Goal: Obtain resource: Obtain resource

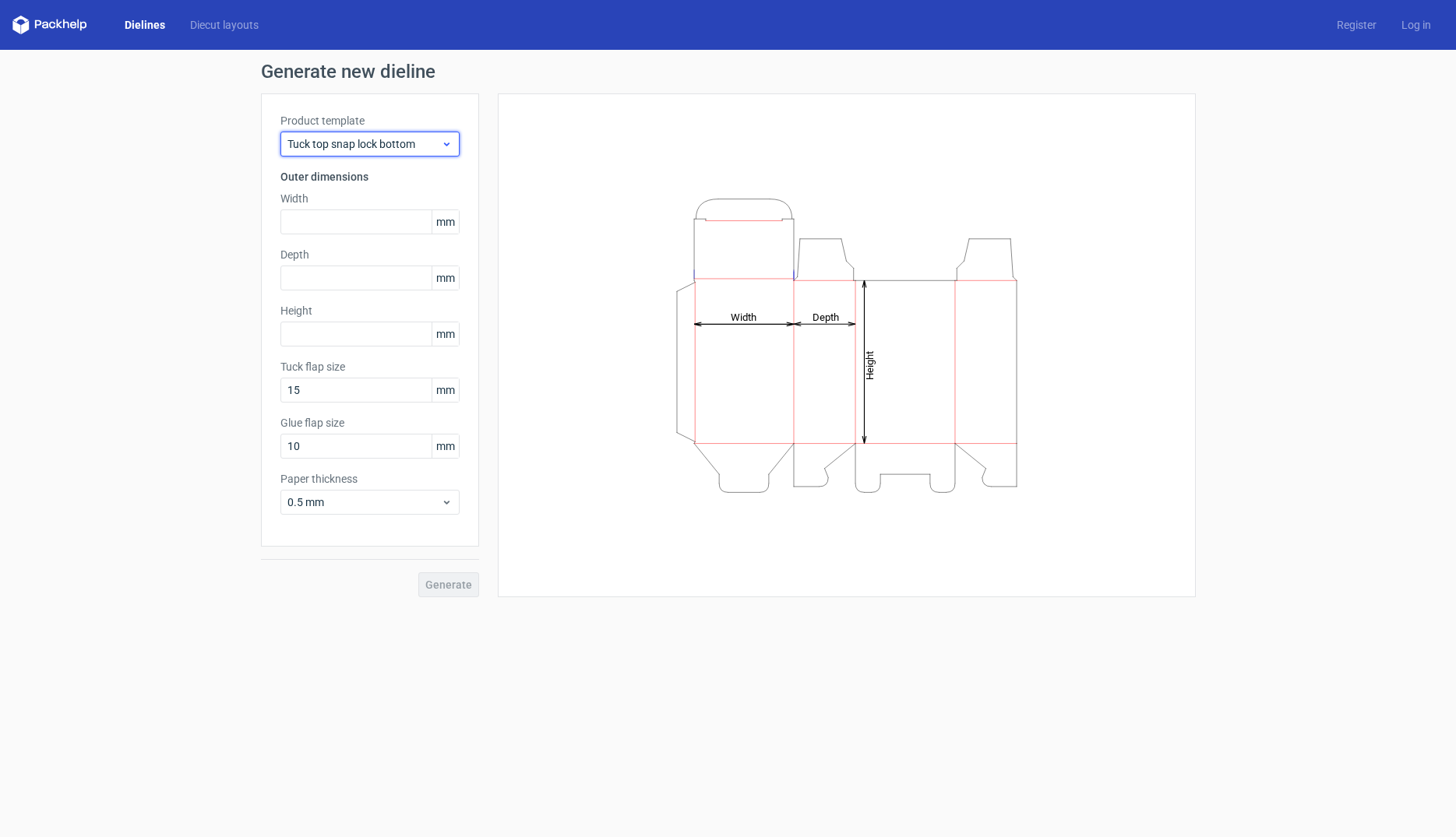
click at [457, 141] on div "Tuck top snap lock bottom" at bounding box center [371, 144] width 179 height 25
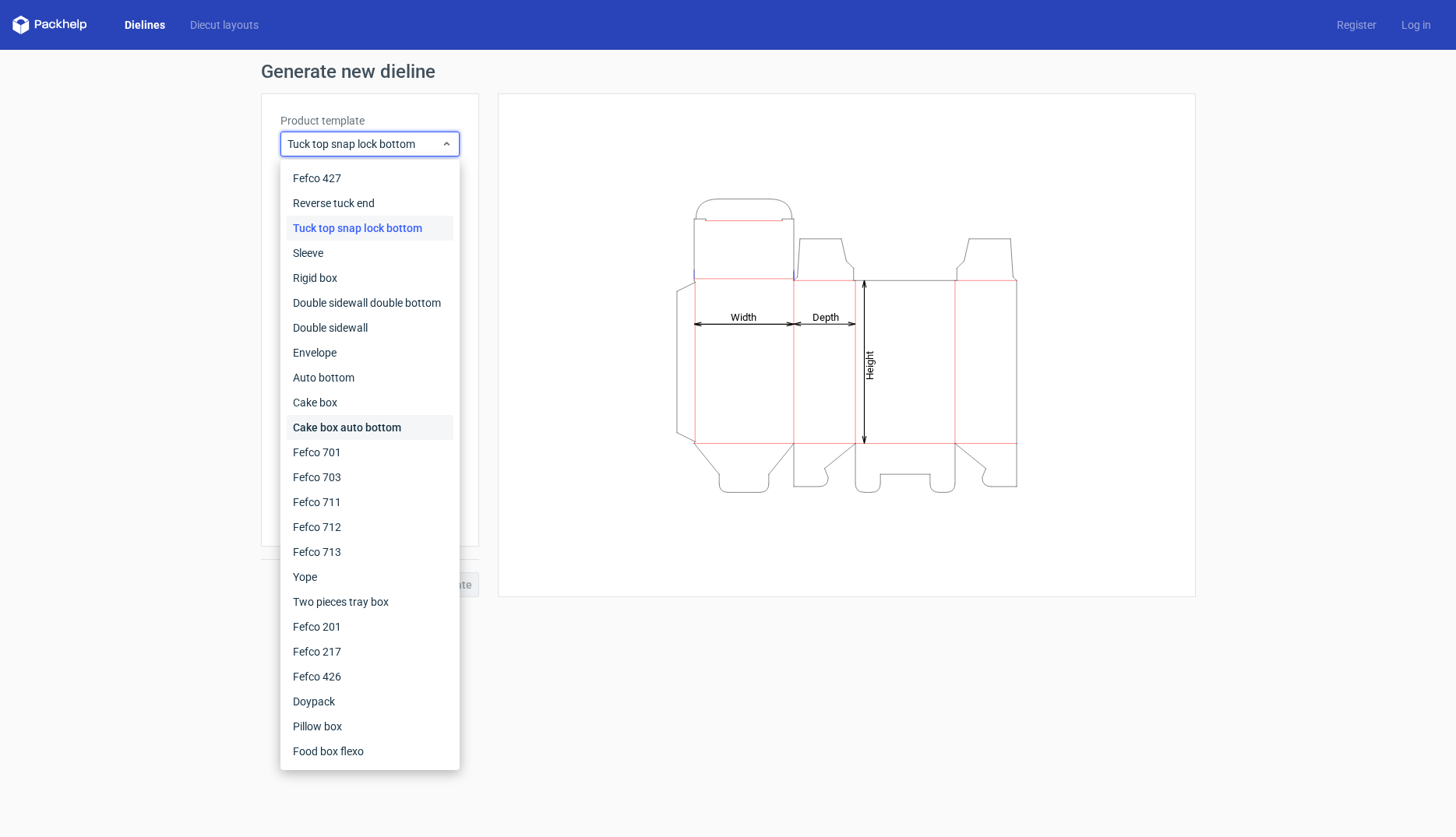
click at [419, 427] on div "Cake box auto bottom" at bounding box center [370, 428] width 167 height 25
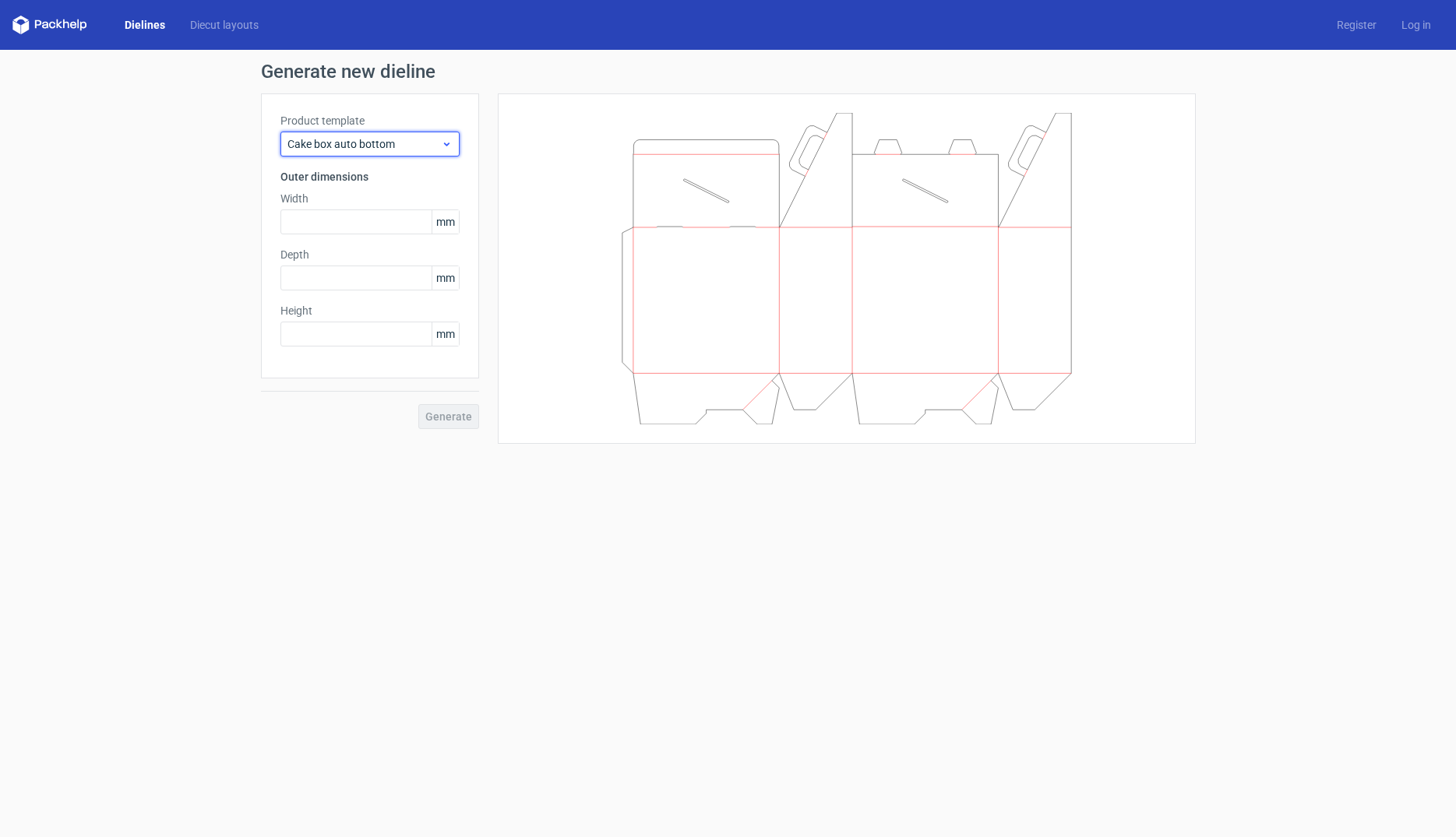
click at [420, 139] on span "Cake box auto bottom" at bounding box center [363, 143] width 153 height 15
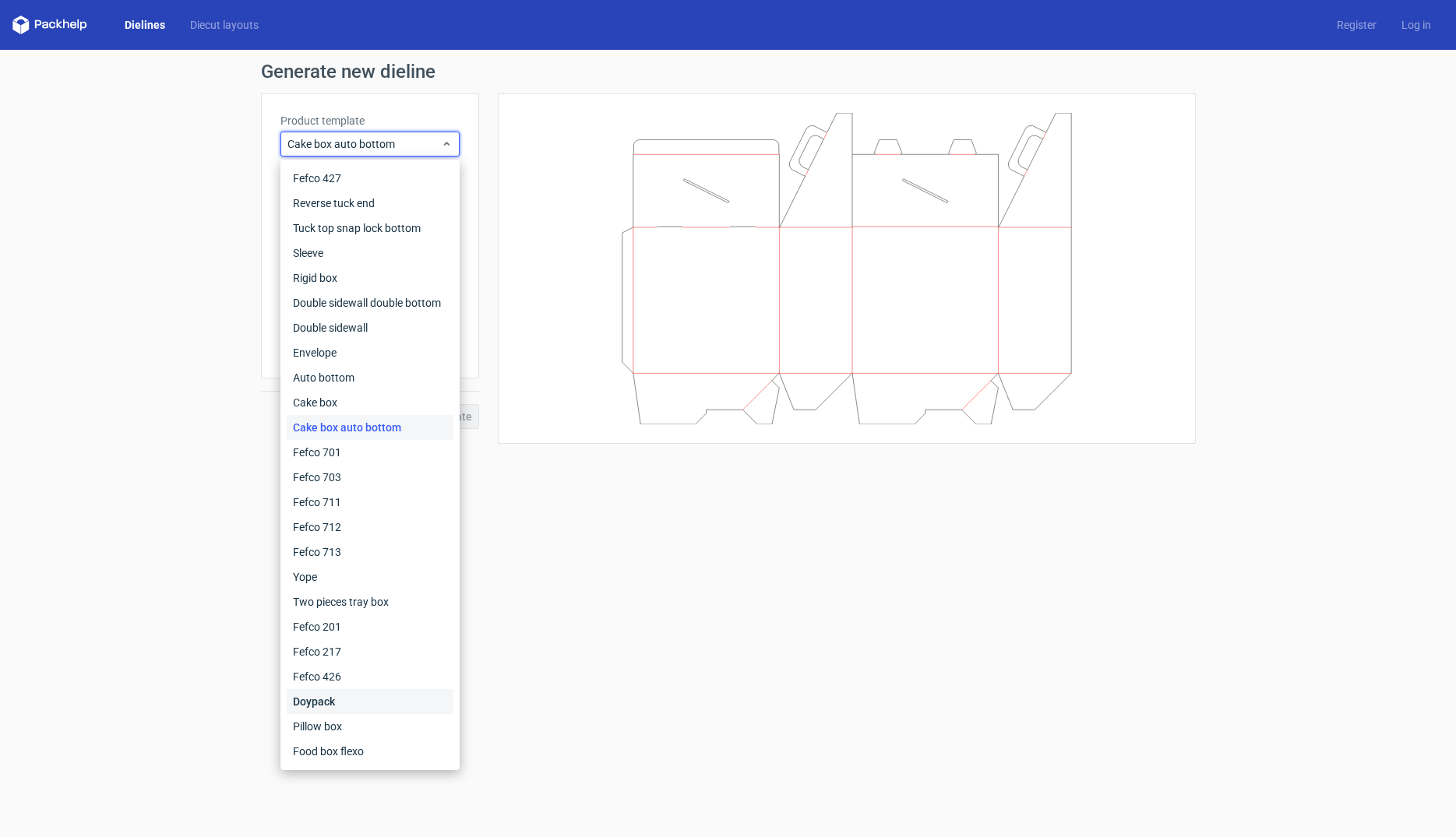
click at [353, 702] on div "Doypack" at bounding box center [370, 702] width 167 height 25
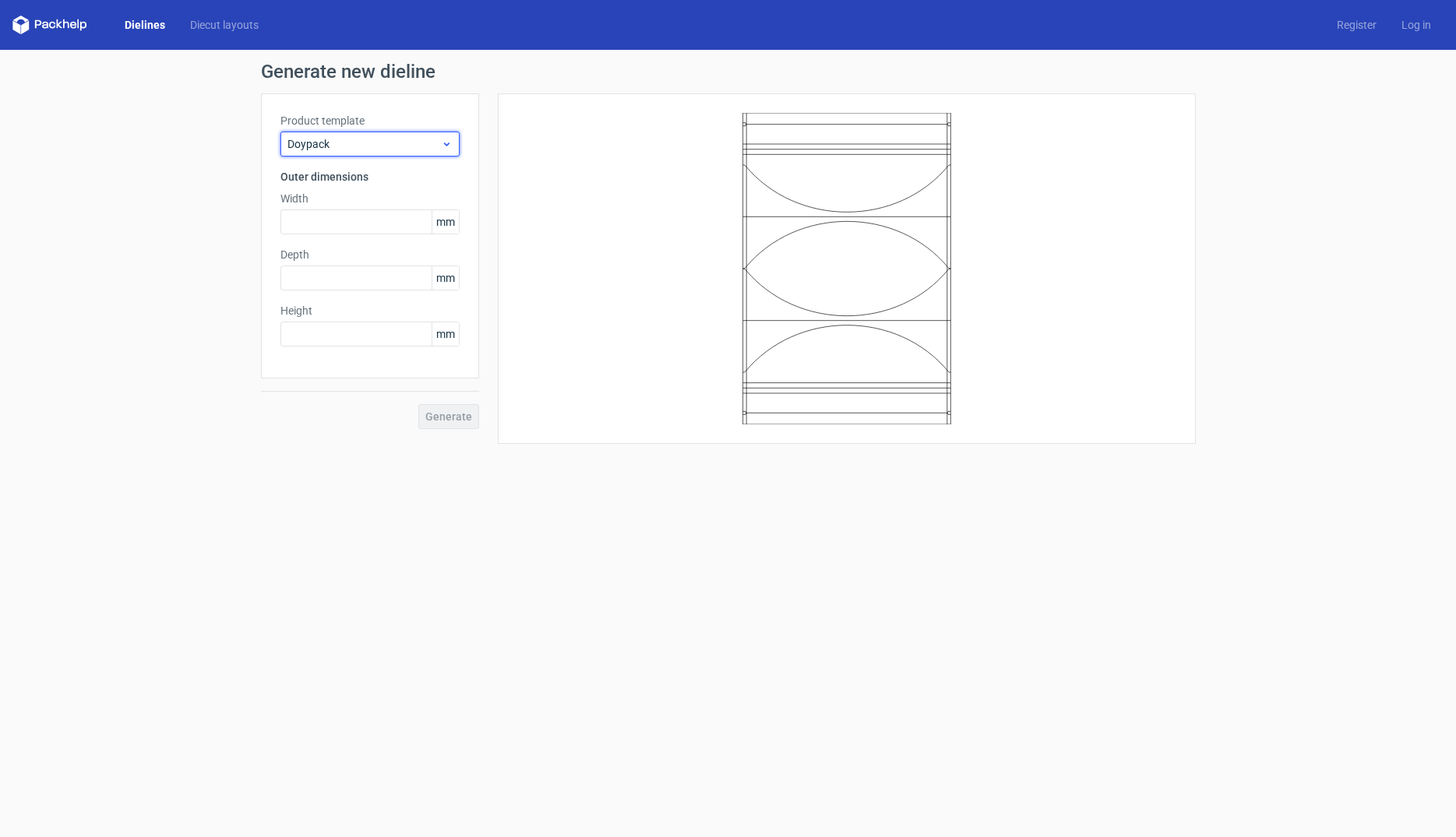
click at [389, 150] on span "Doypack" at bounding box center [363, 143] width 153 height 15
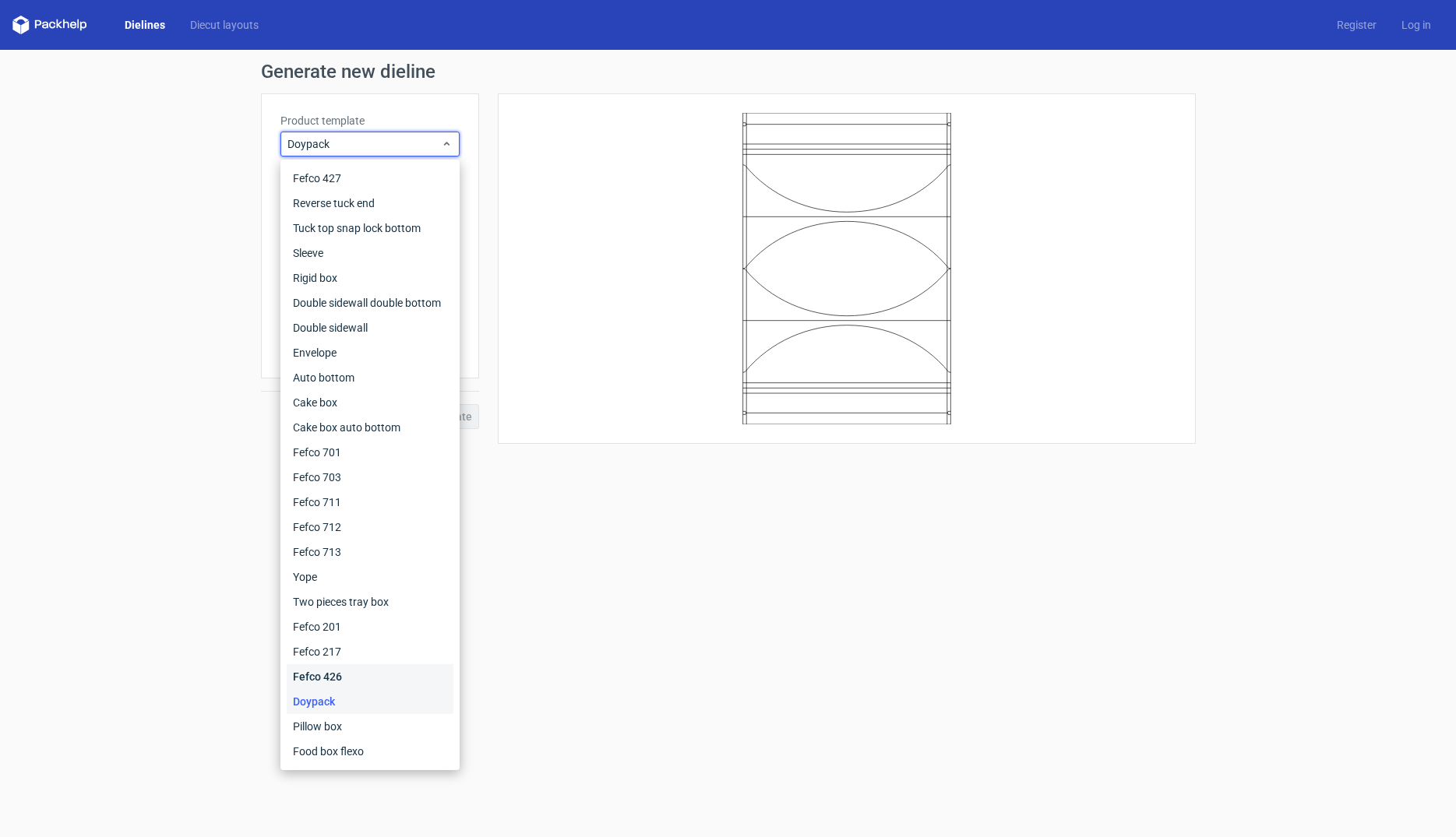
click at [339, 676] on div "Fefco 426" at bounding box center [370, 677] width 167 height 25
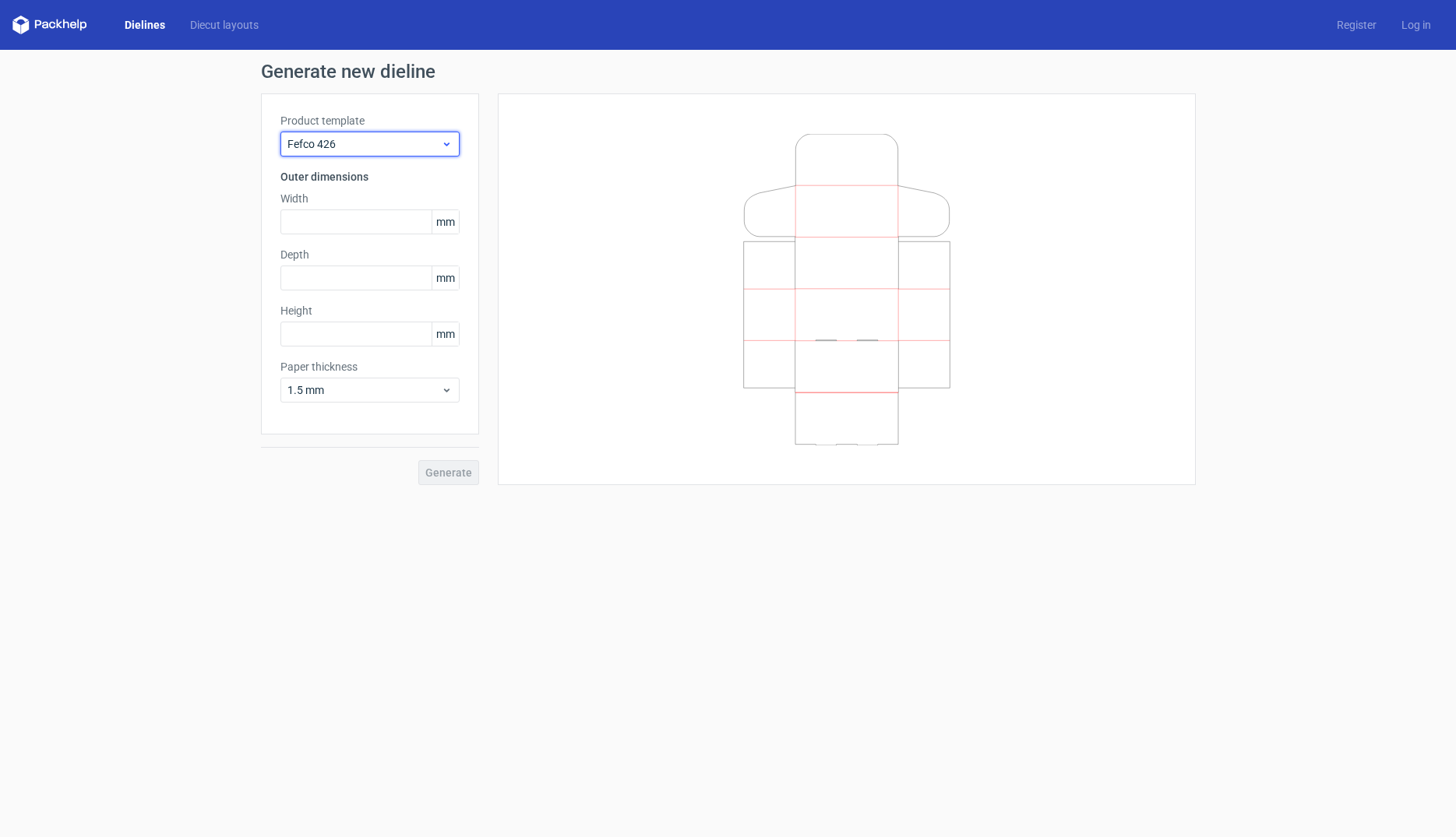
click at [375, 148] on span "Fefco 426" at bounding box center [363, 143] width 153 height 15
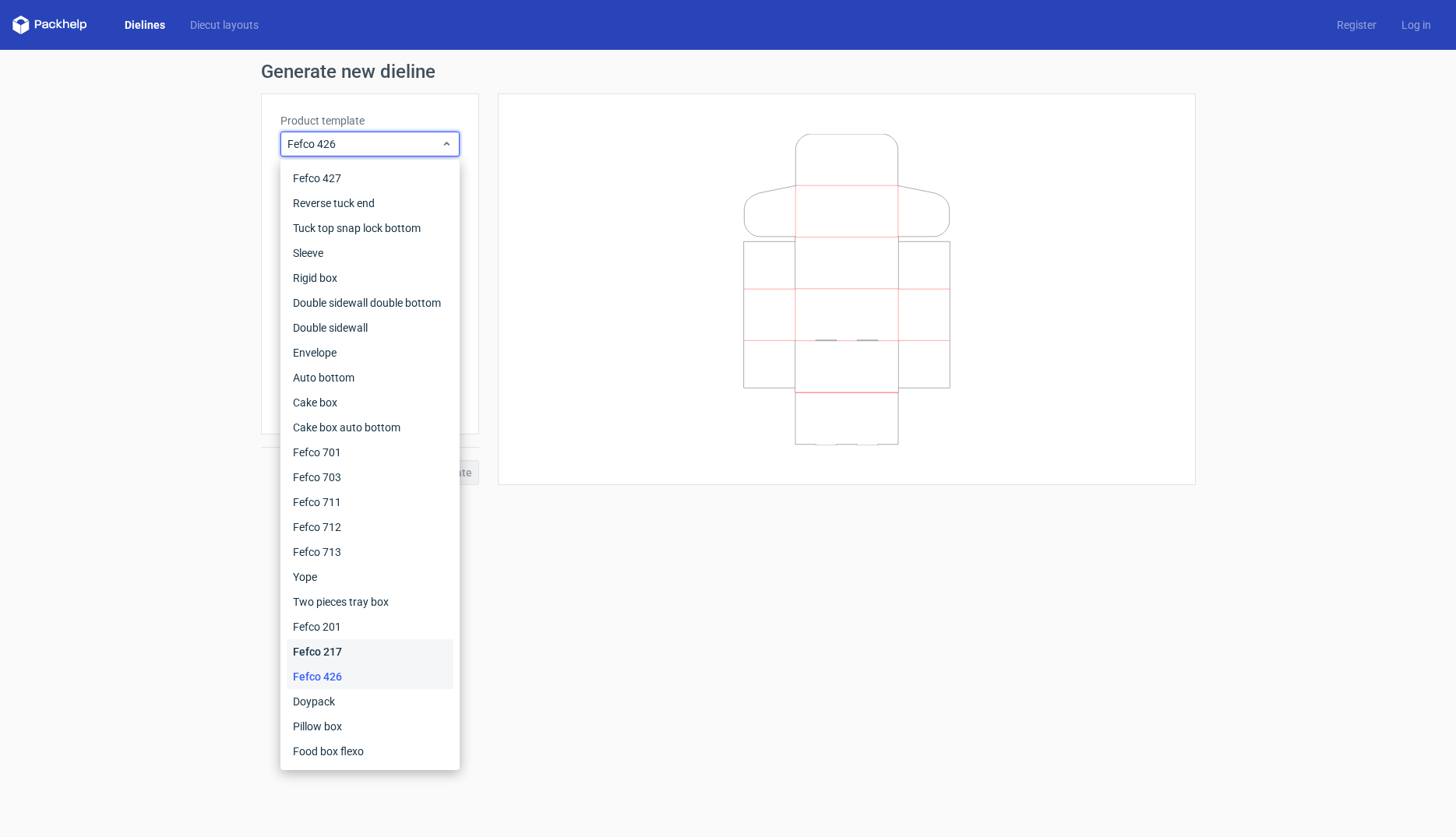
click at [326, 649] on div "Fefco 217" at bounding box center [370, 652] width 167 height 25
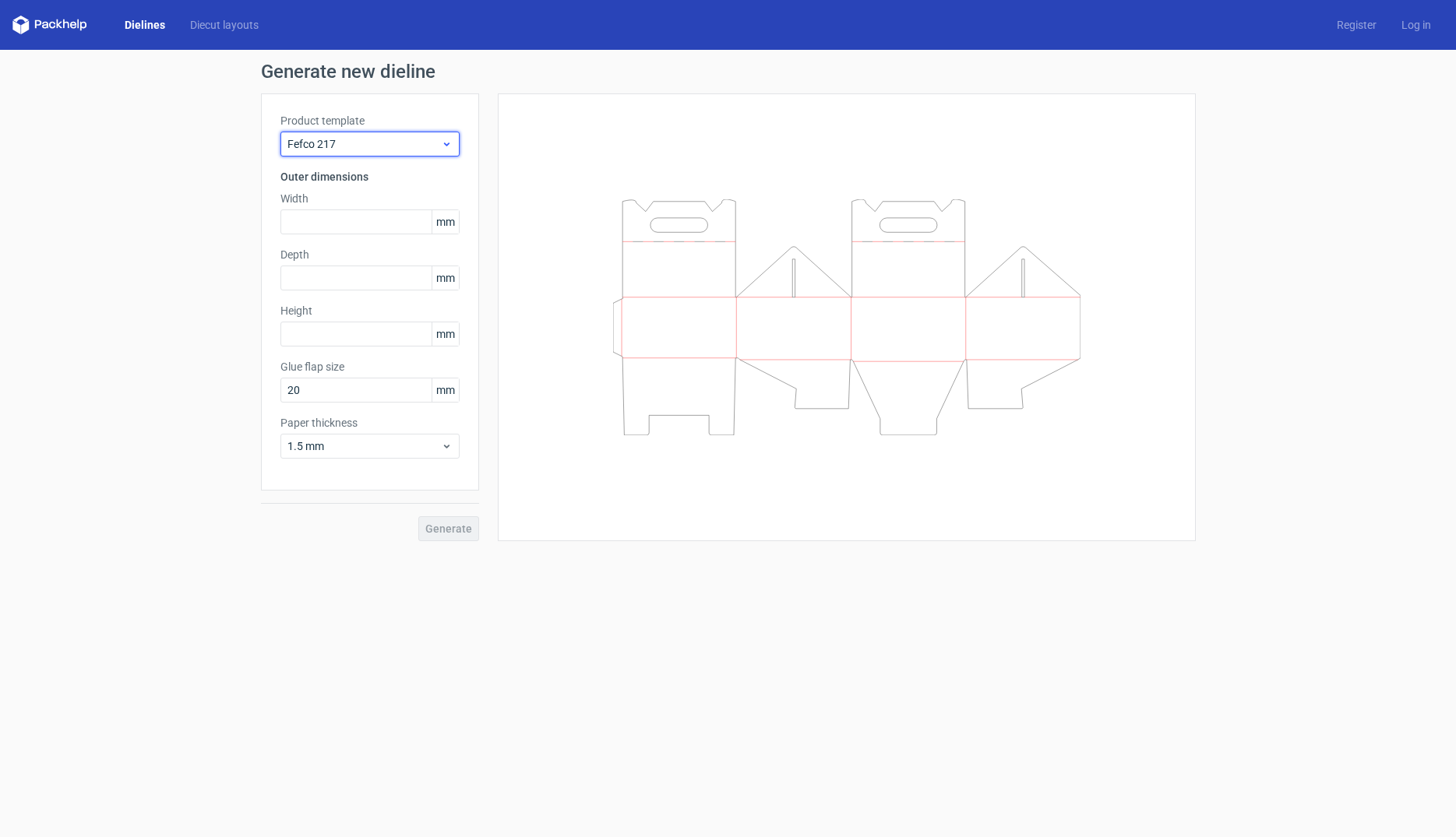
click at [371, 152] on div "Fefco 217" at bounding box center [371, 144] width 179 height 25
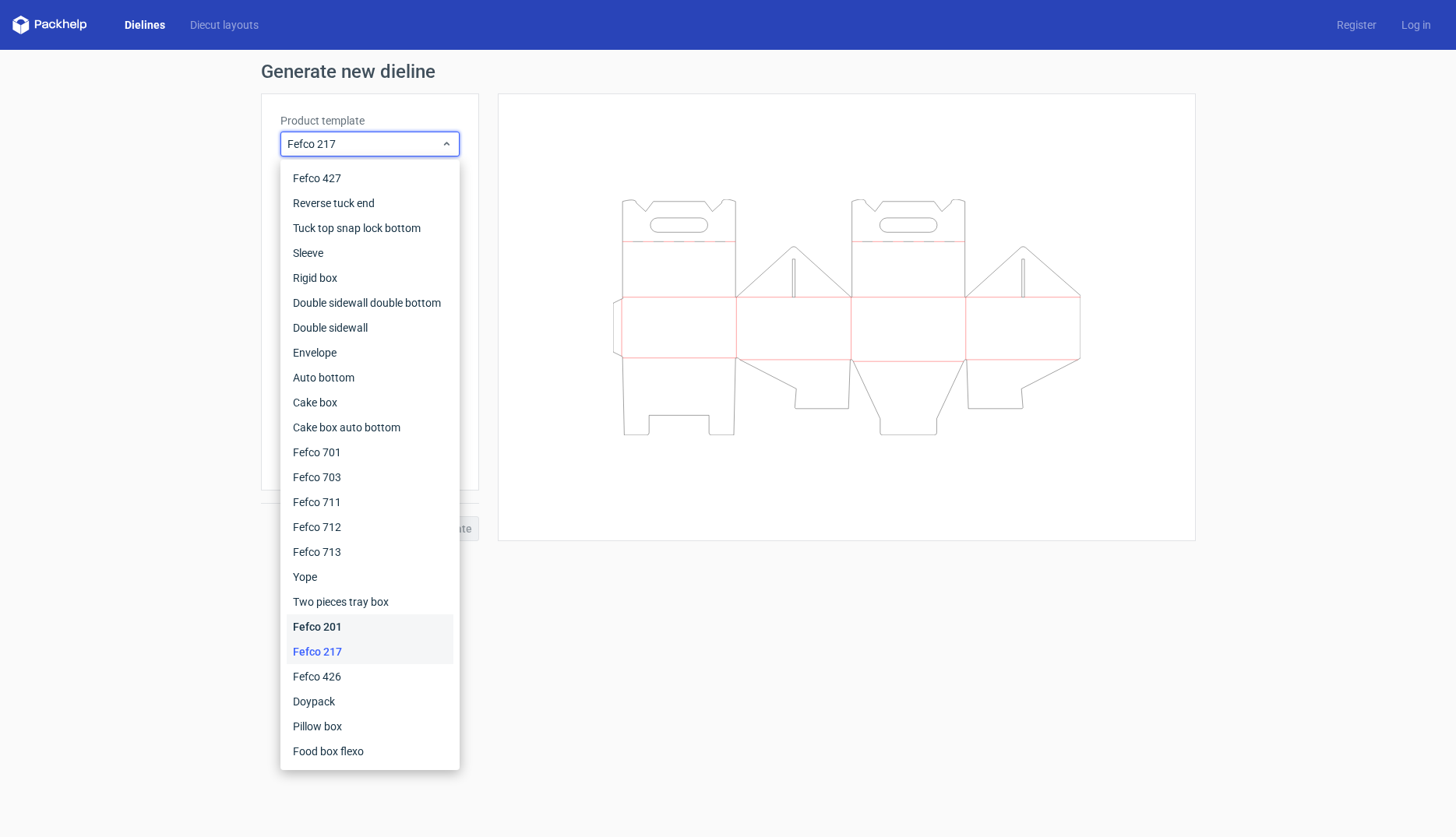
click at [329, 625] on div "Fefco 201" at bounding box center [370, 627] width 167 height 25
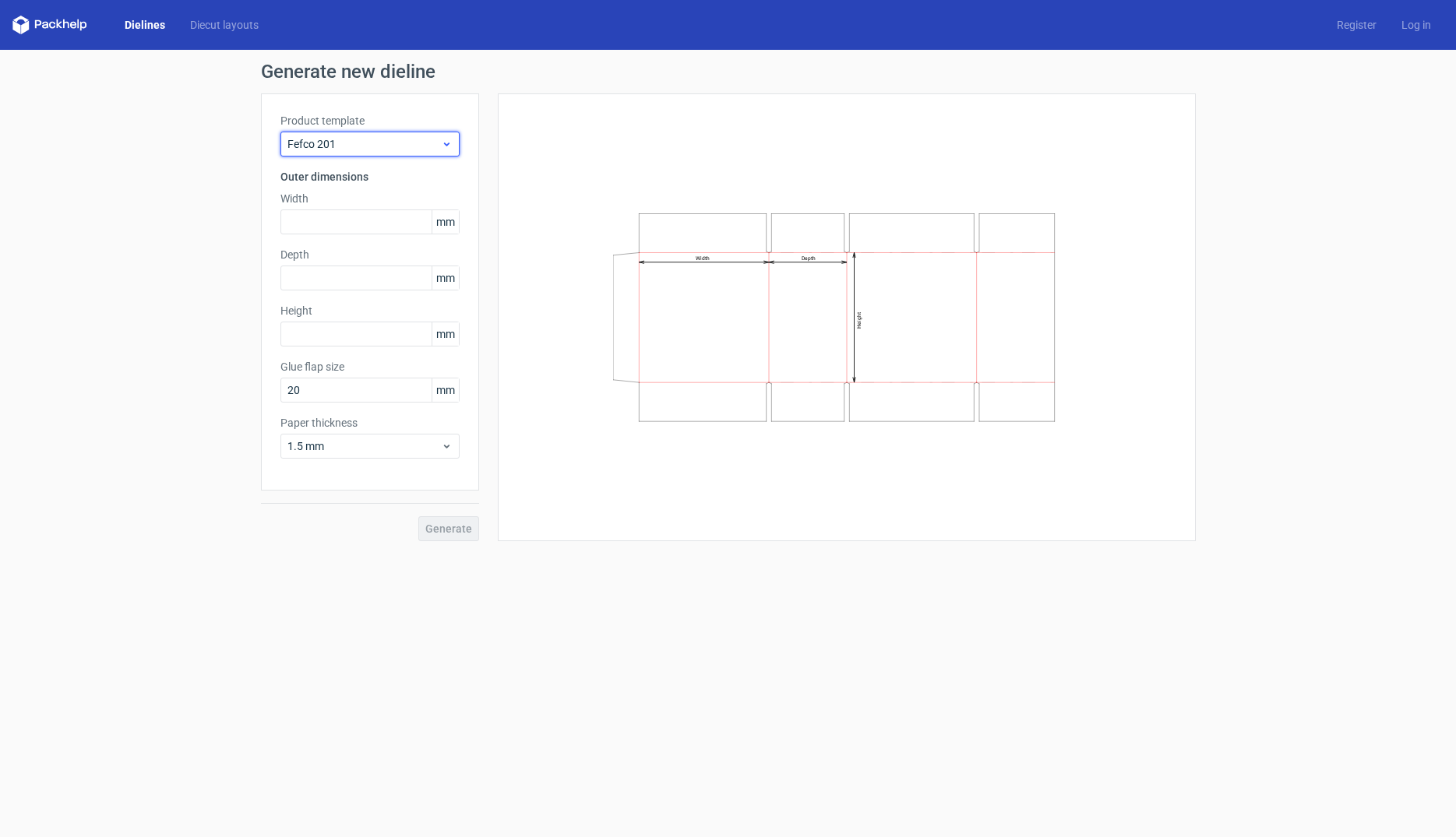
click at [382, 149] on span "Fefco 201" at bounding box center [363, 143] width 153 height 15
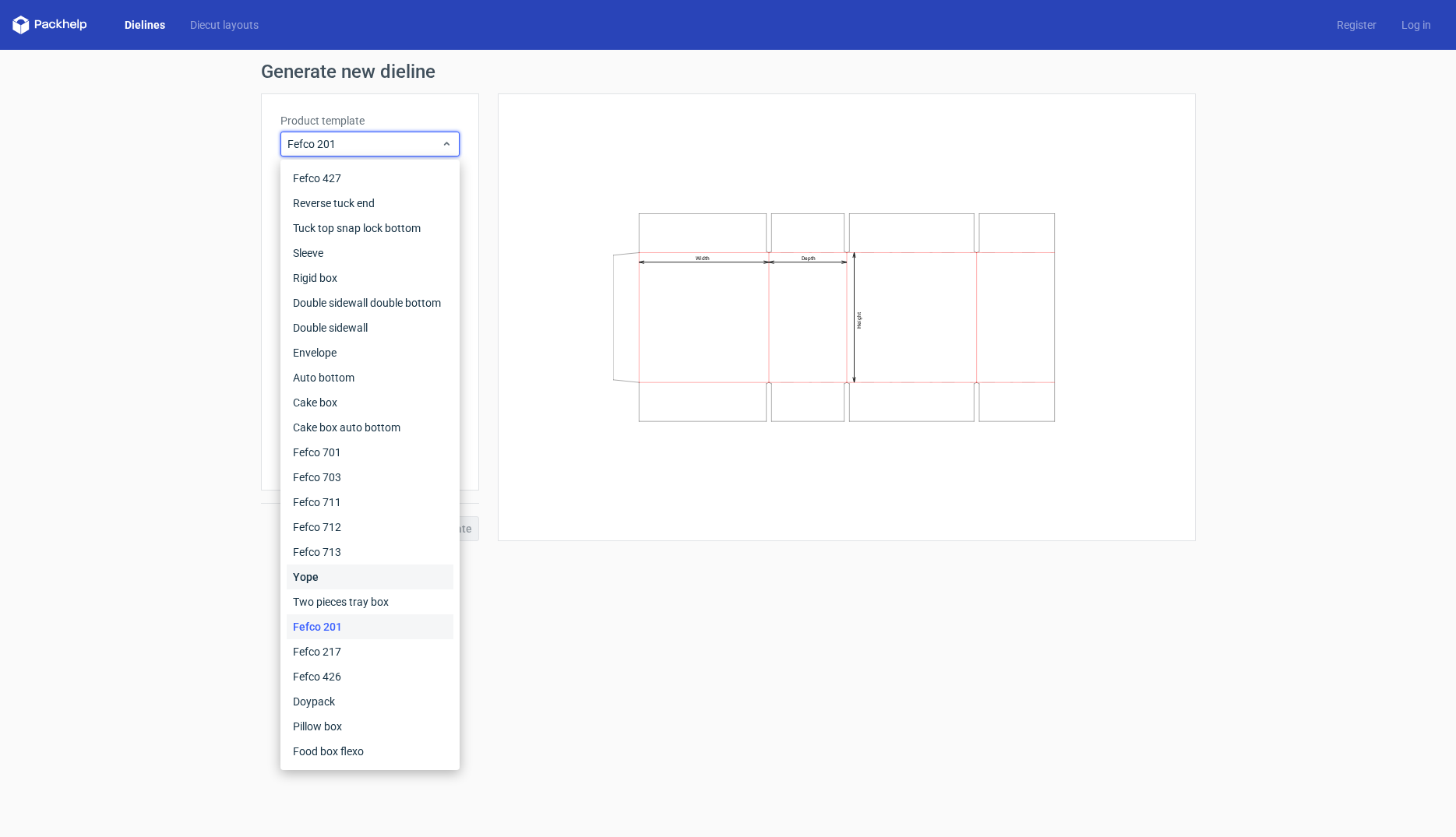
click at [386, 578] on div "Yope" at bounding box center [370, 577] width 167 height 25
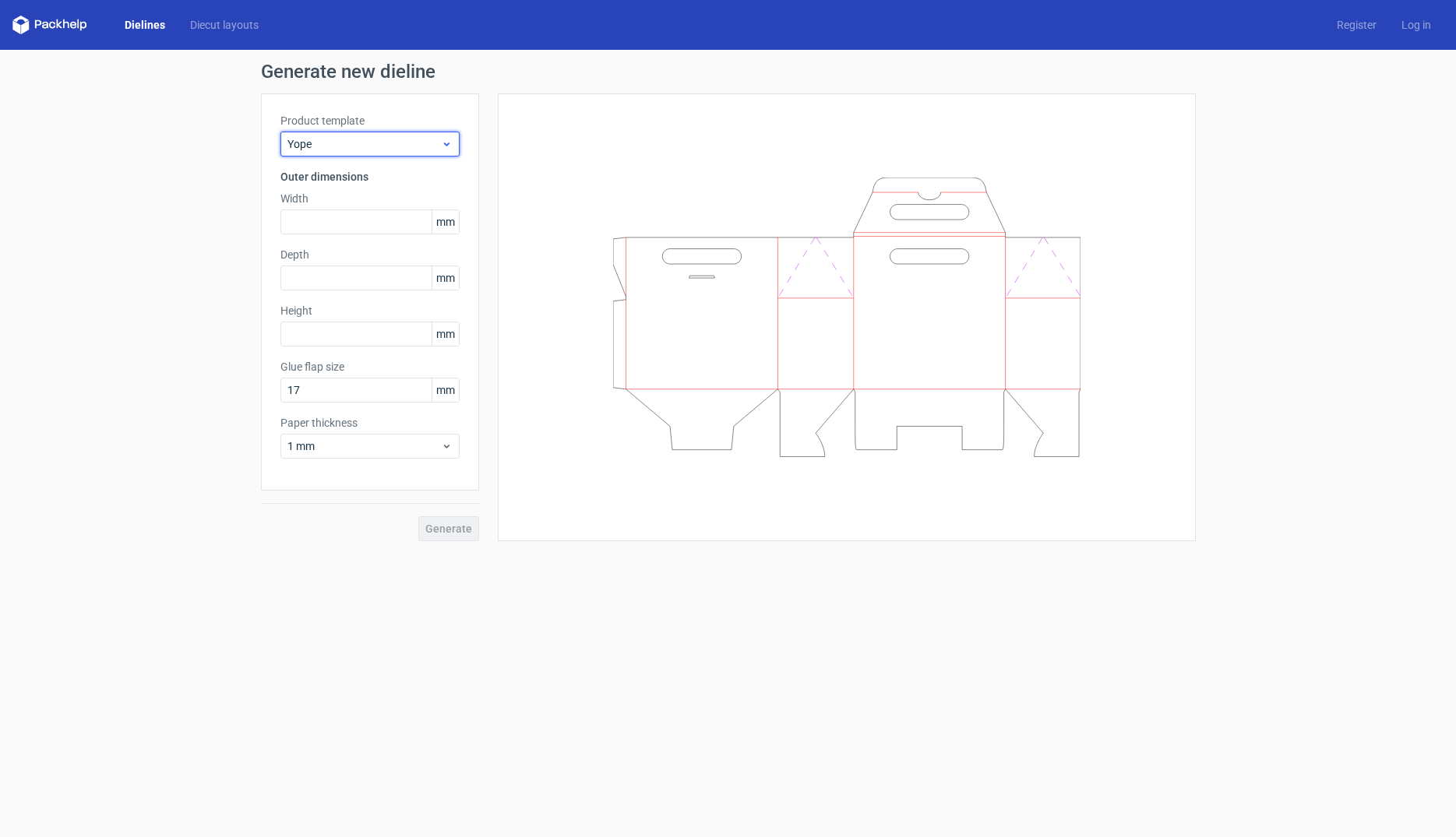
click at [375, 145] on span "Yope" at bounding box center [363, 143] width 153 height 15
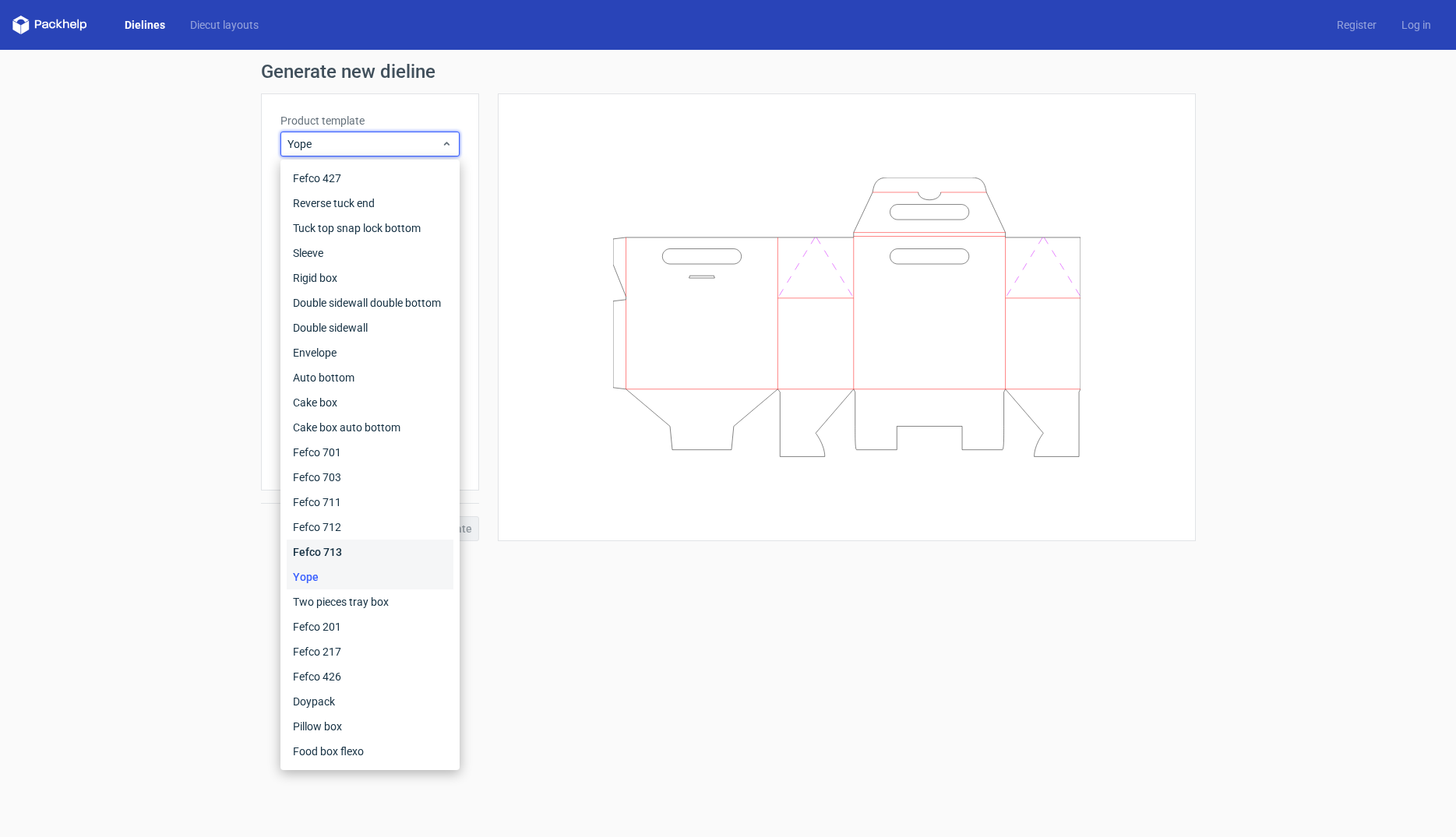
click at [364, 553] on div "Fefco 713" at bounding box center [370, 553] width 167 height 25
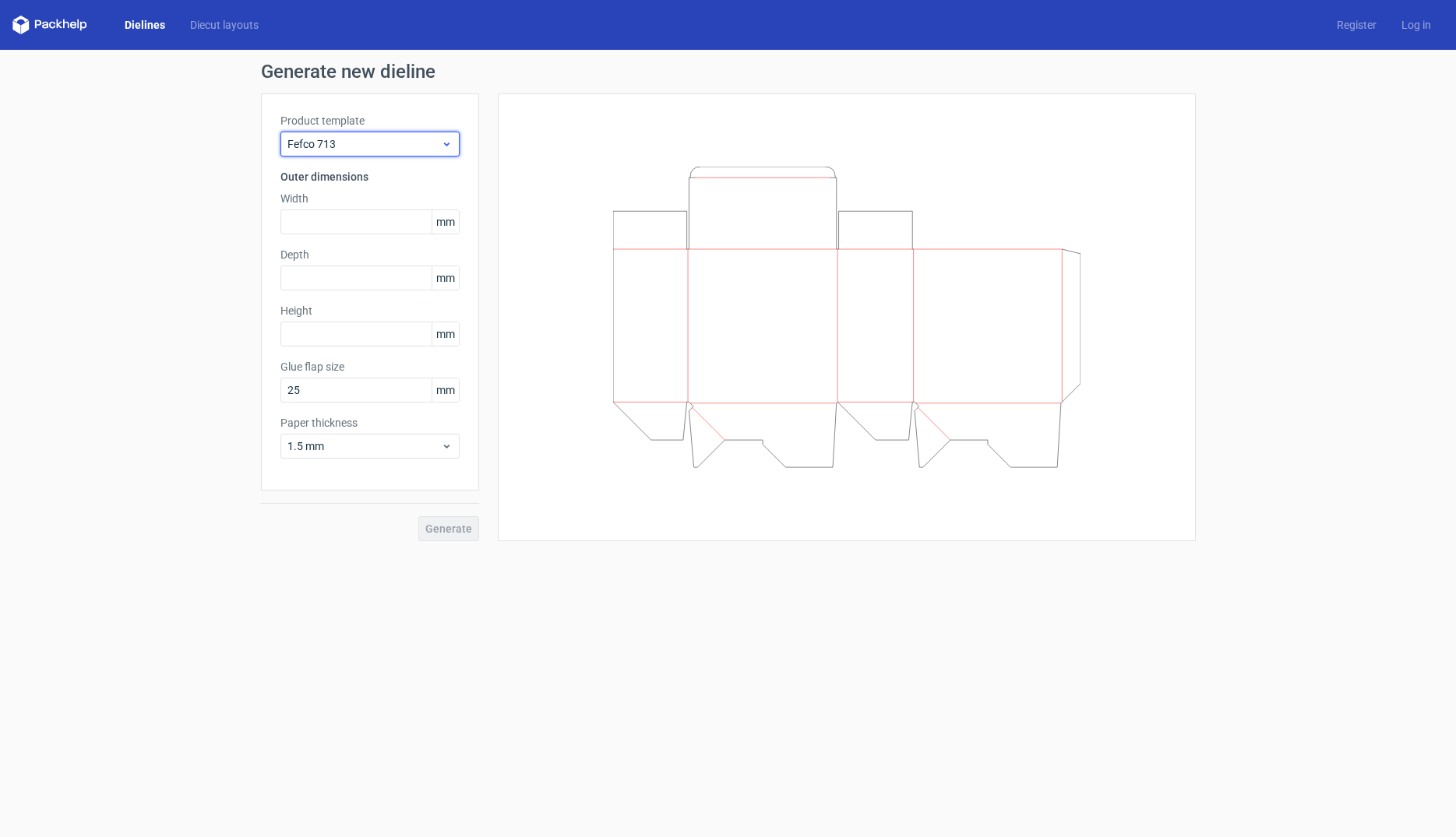
click at [380, 151] on span "Fefco 713" at bounding box center [363, 143] width 153 height 15
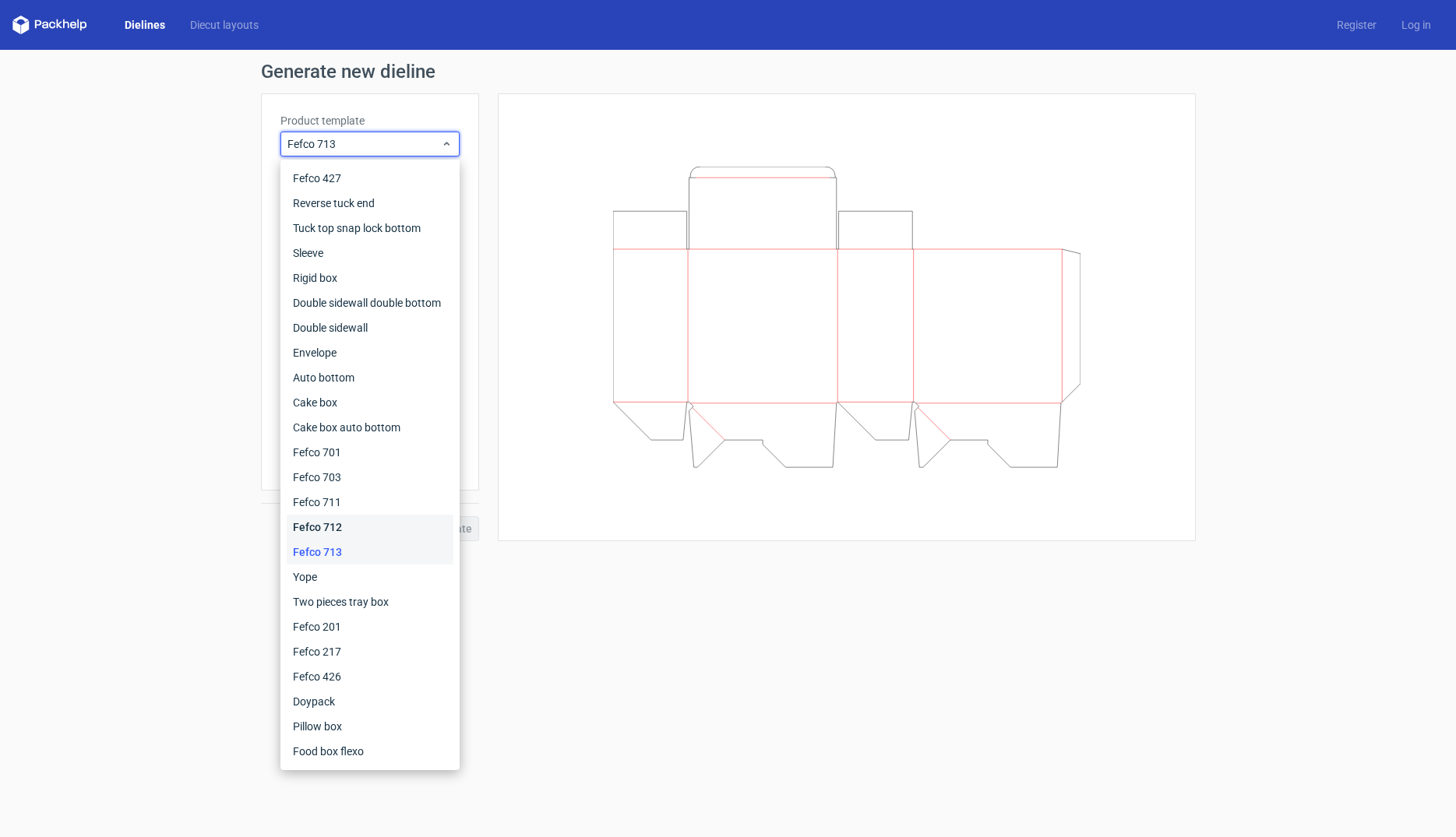
click at [319, 529] on div "Fefco 712" at bounding box center [370, 527] width 167 height 25
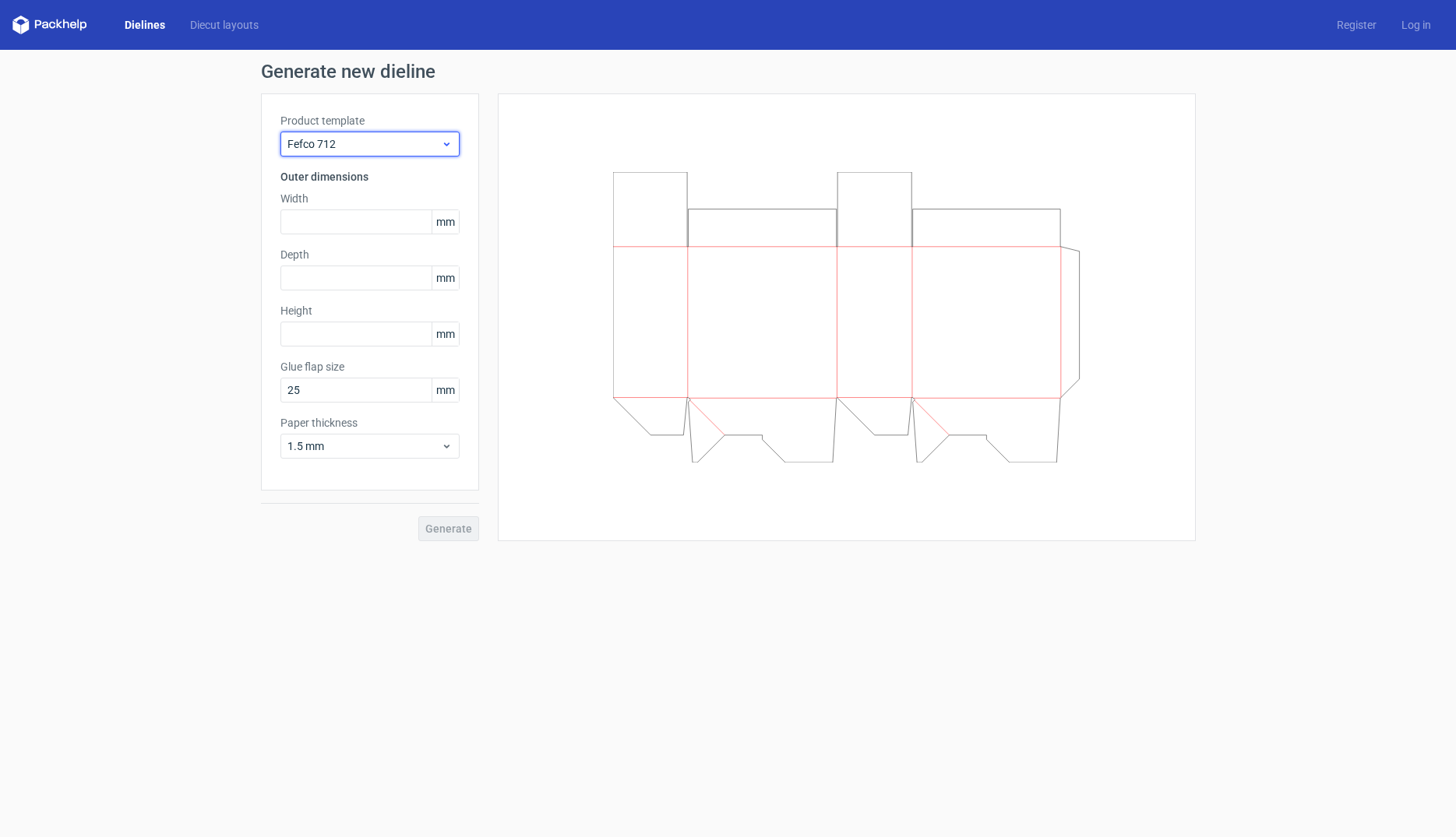
click at [369, 149] on span "Fefco 712" at bounding box center [363, 143] width 153 height 15
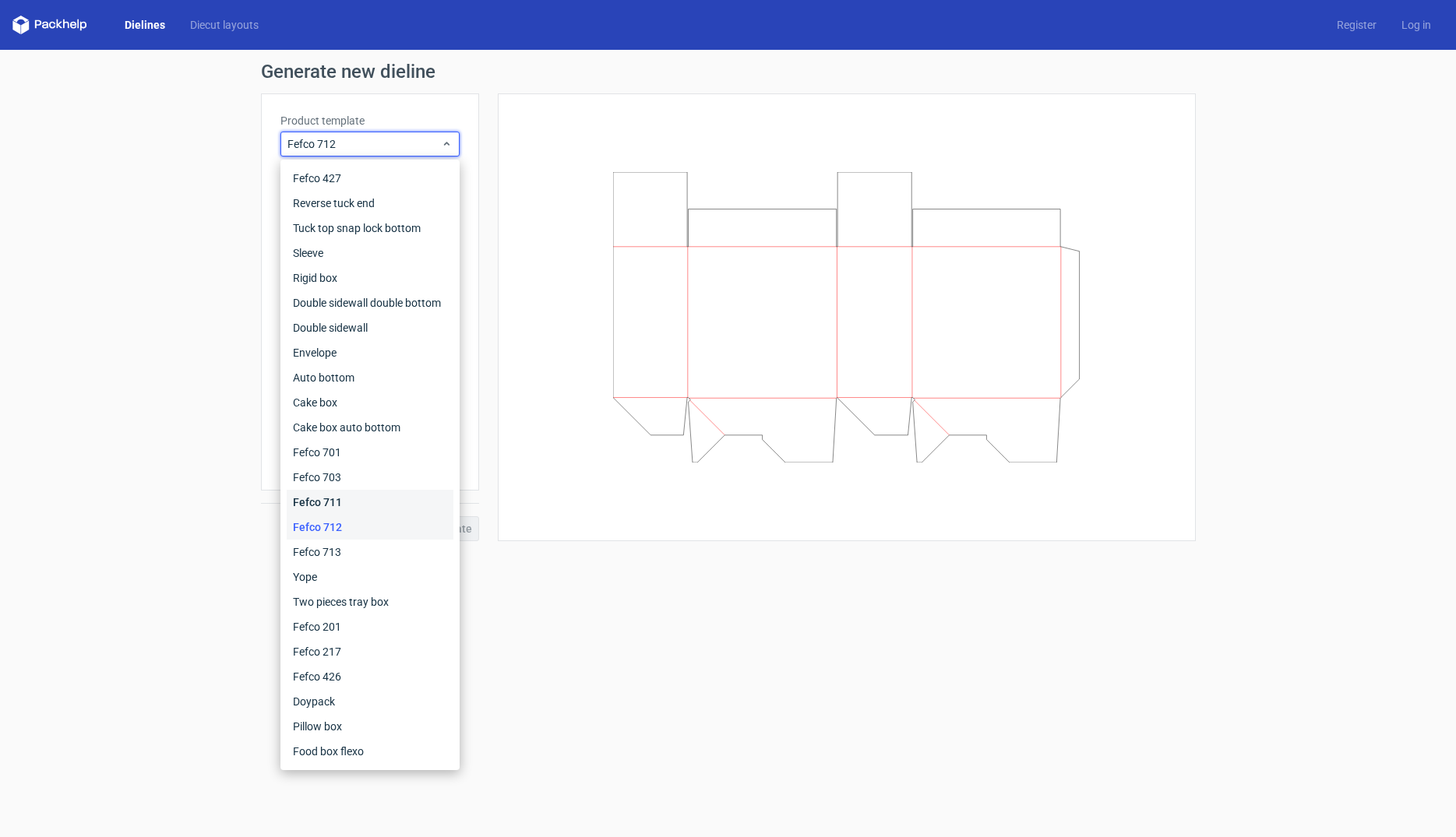
click at [351, 497] on div "Fefco 711" at bounding box center [370, 503] width 167 height 25
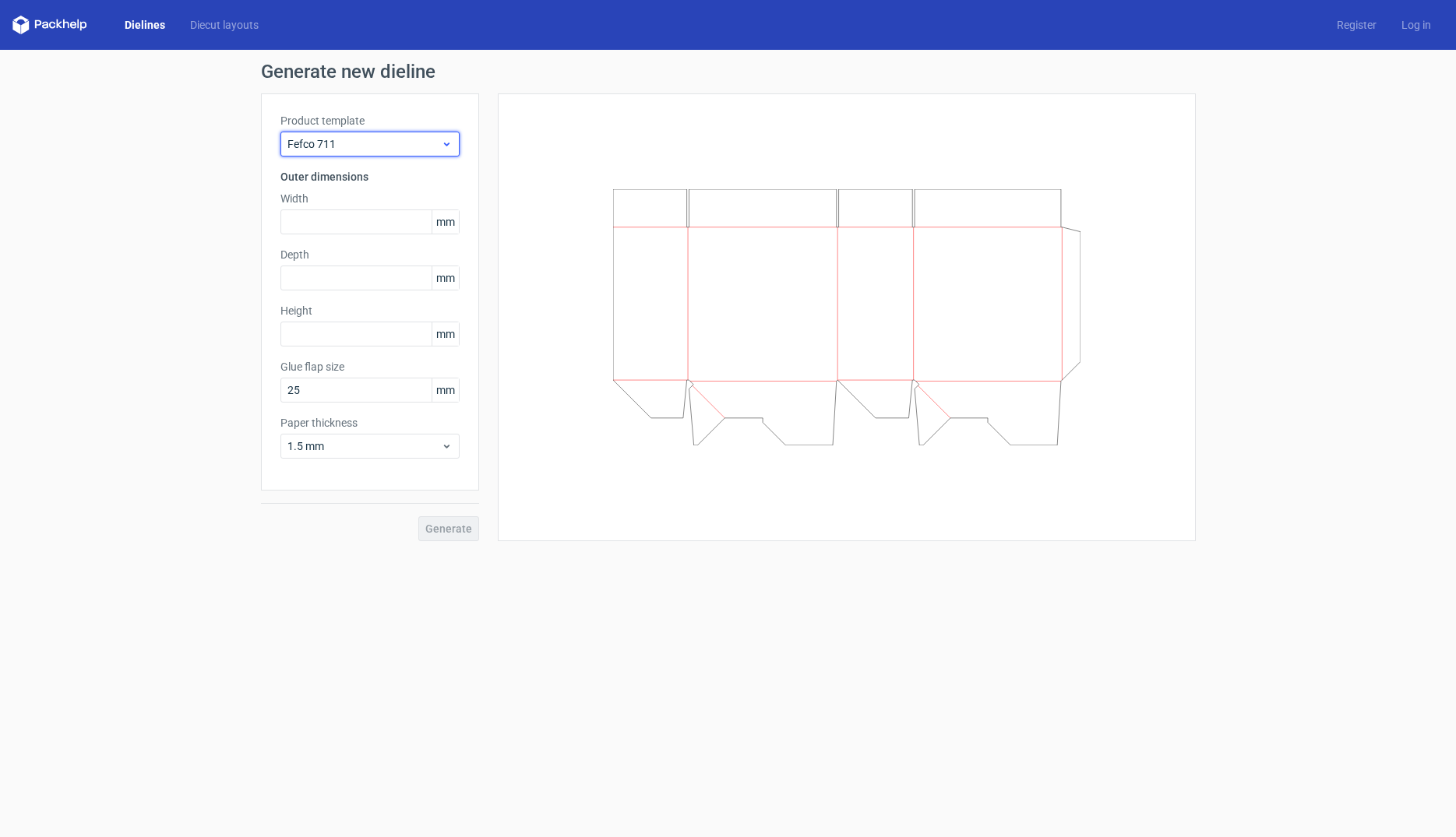
click at [355, 146] on span "Fefco 711" at bounding box center [363, 143] width 153 height 15
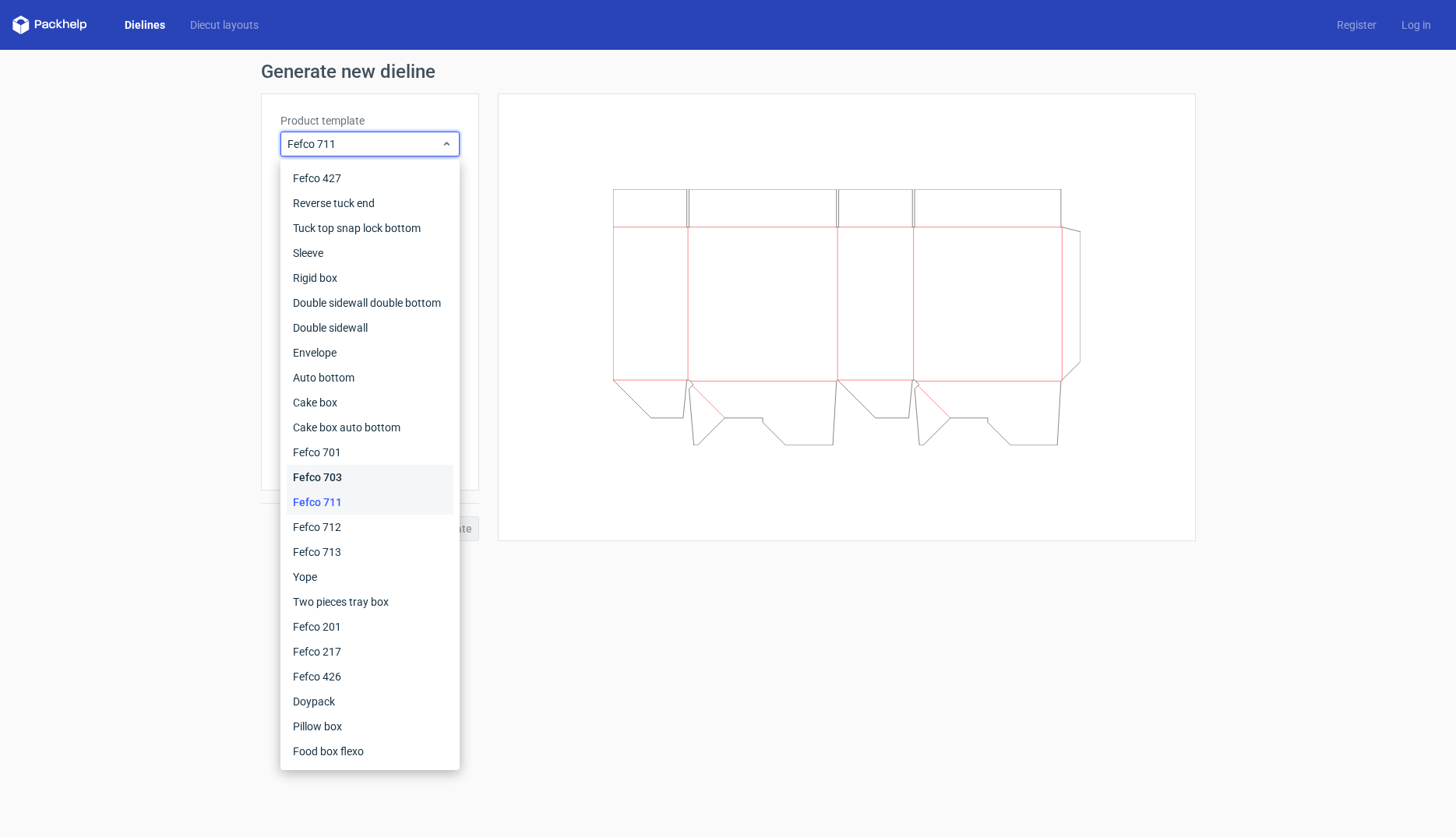
click at [342, 478] on div "Fefco 703" at bounding box center [370, 477] width 167 height 25
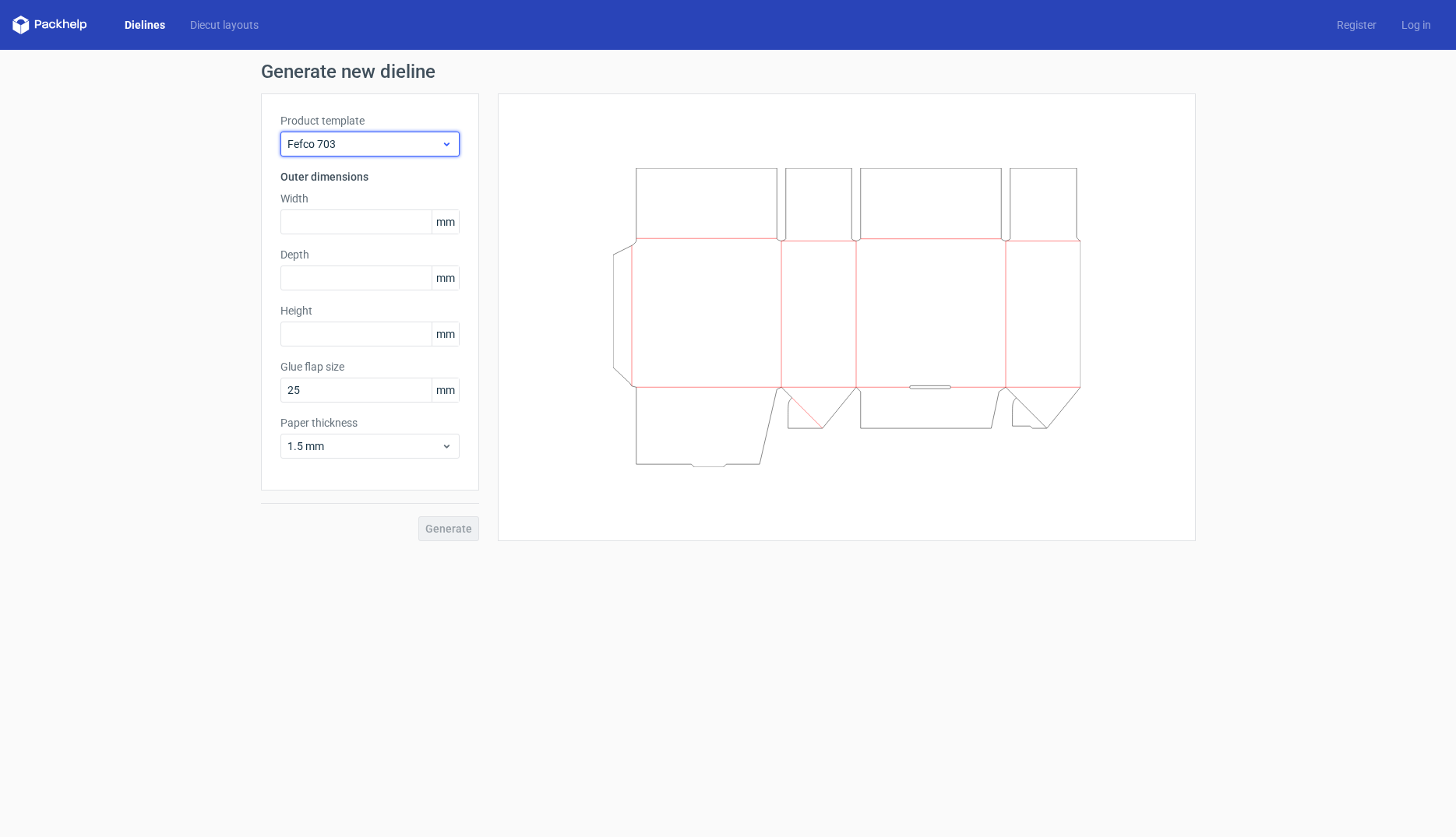
click at [336, 153] on div "Fefco 703" at bounding box center [371, 144] width 179 height 25
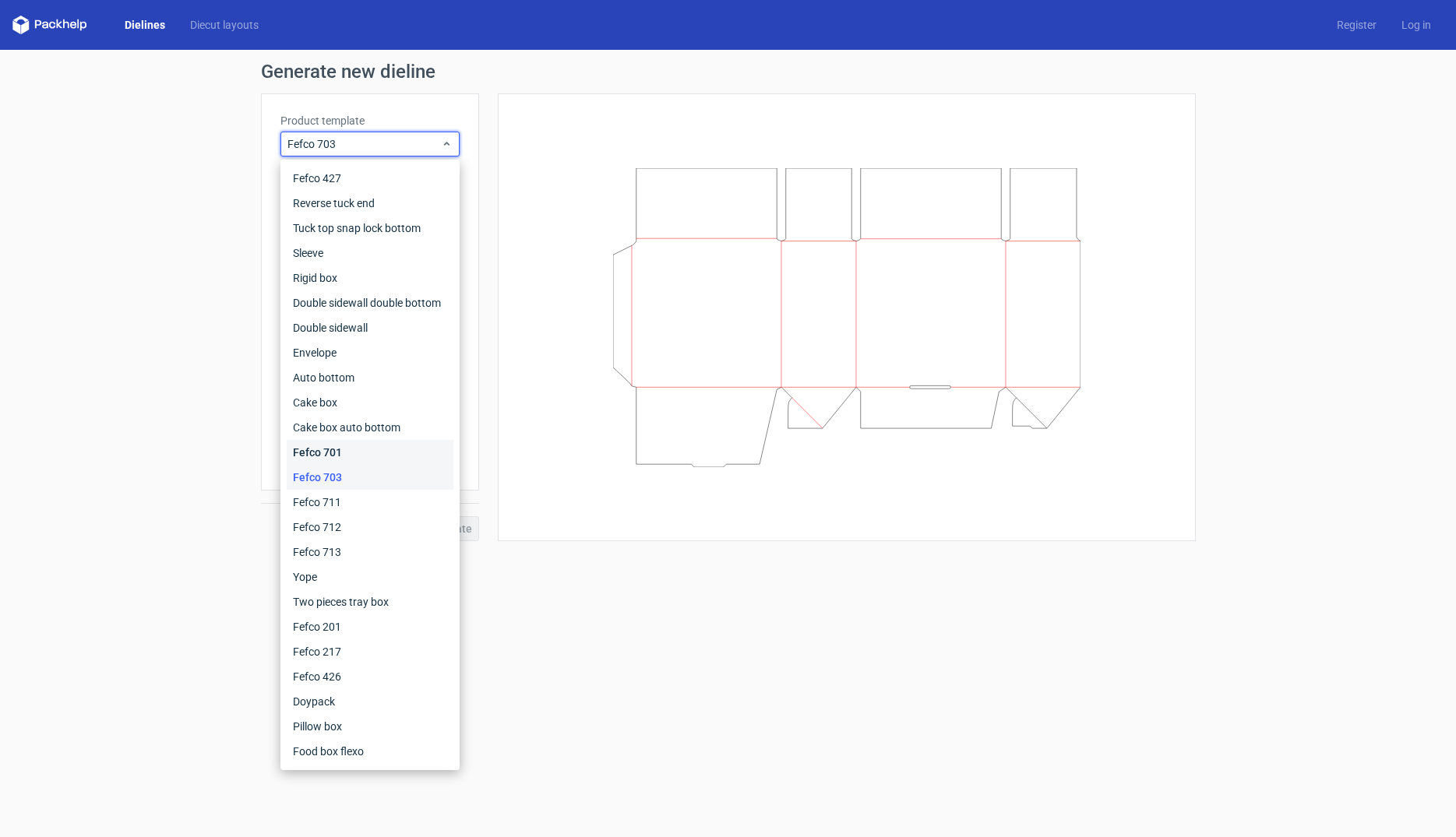
click at [327, 453] on div "Fefco 701" at bounding box center [370, 453] width 167 height 25
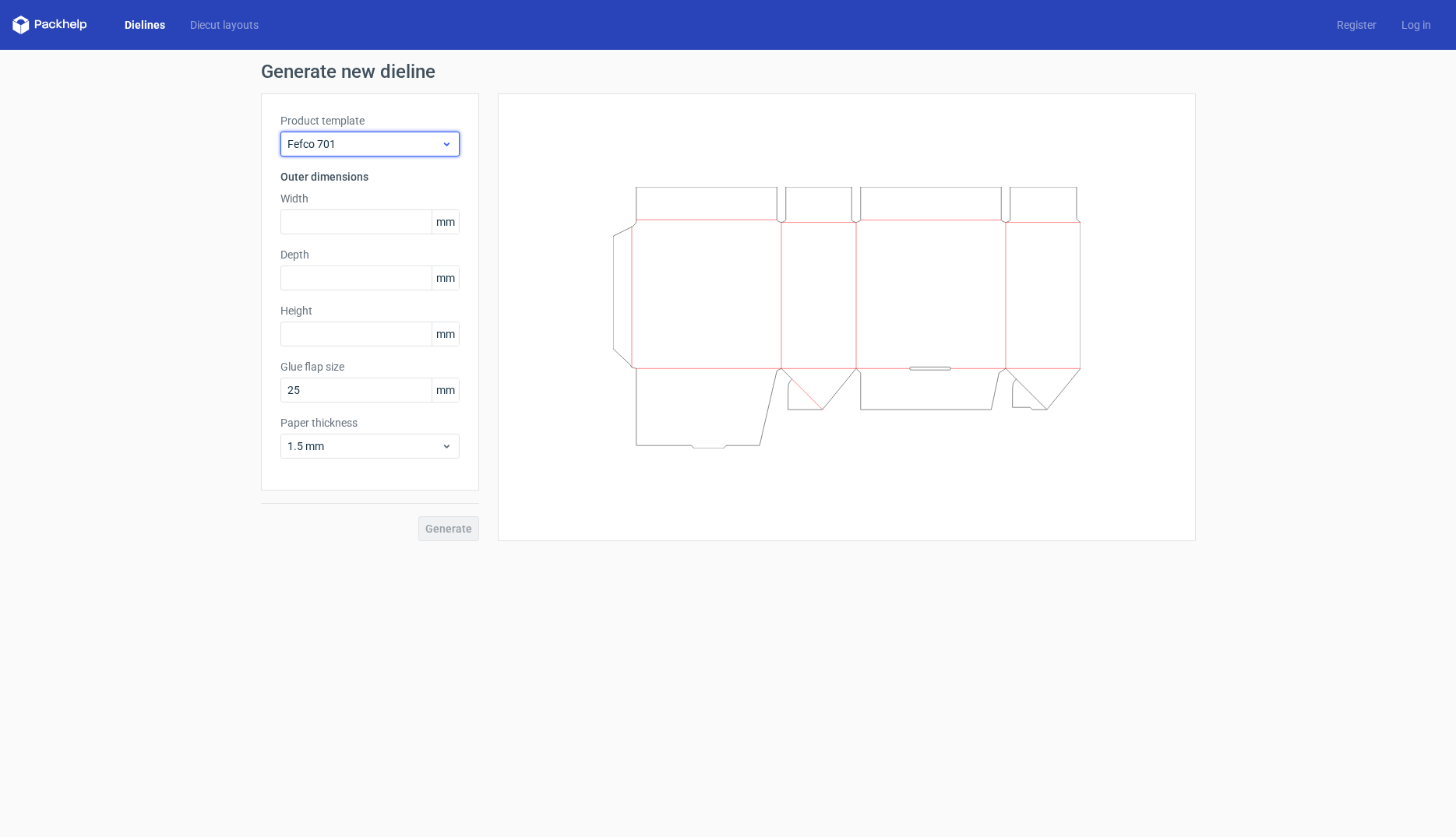
click at [386, 138] on span "Fefco 701" at bounding box center [363, 143] width 153 height 15
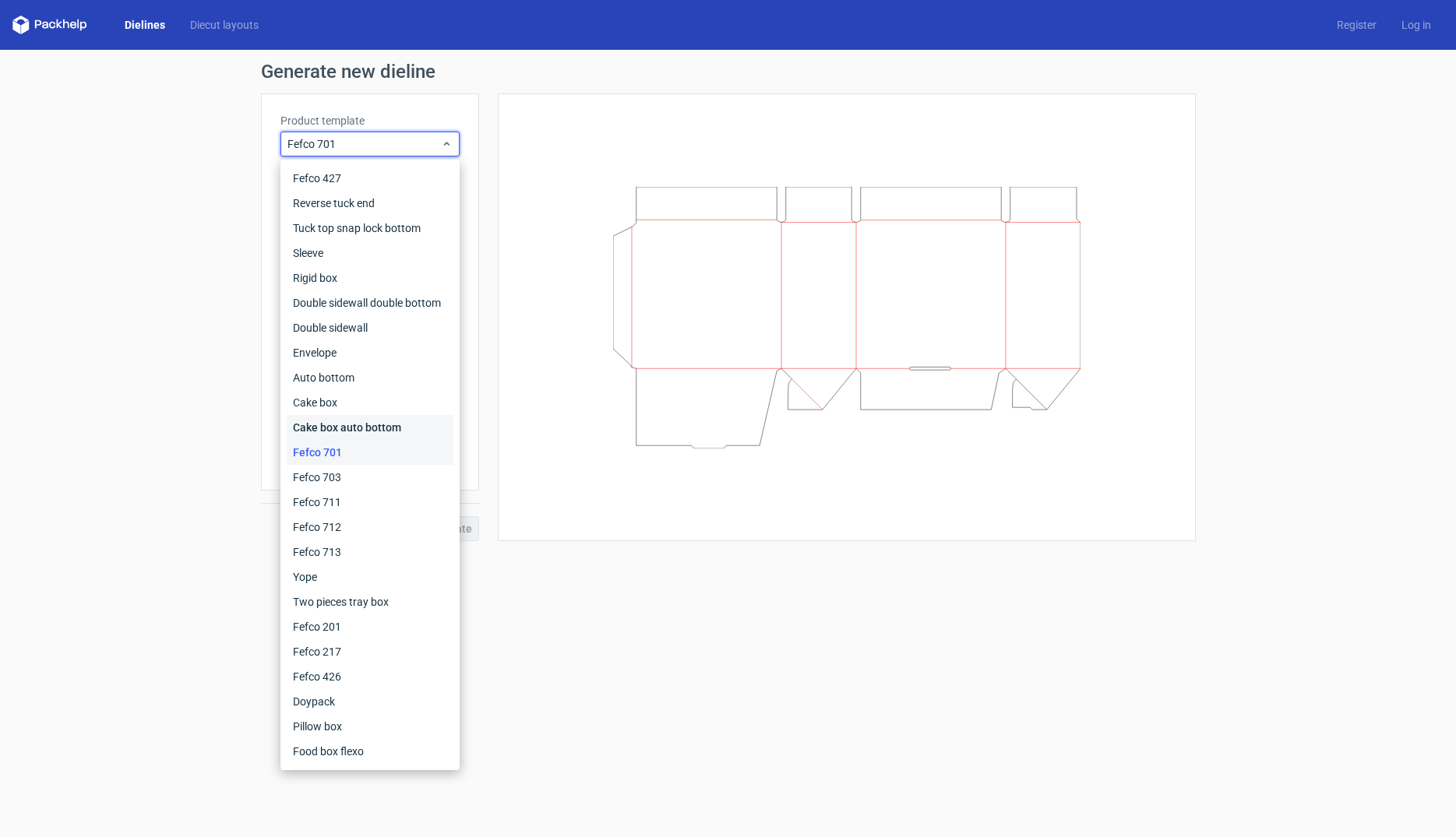
click at [360, 425] on div "Cake box auto bottom" at bounding box center [370, 428] width 167 height 25
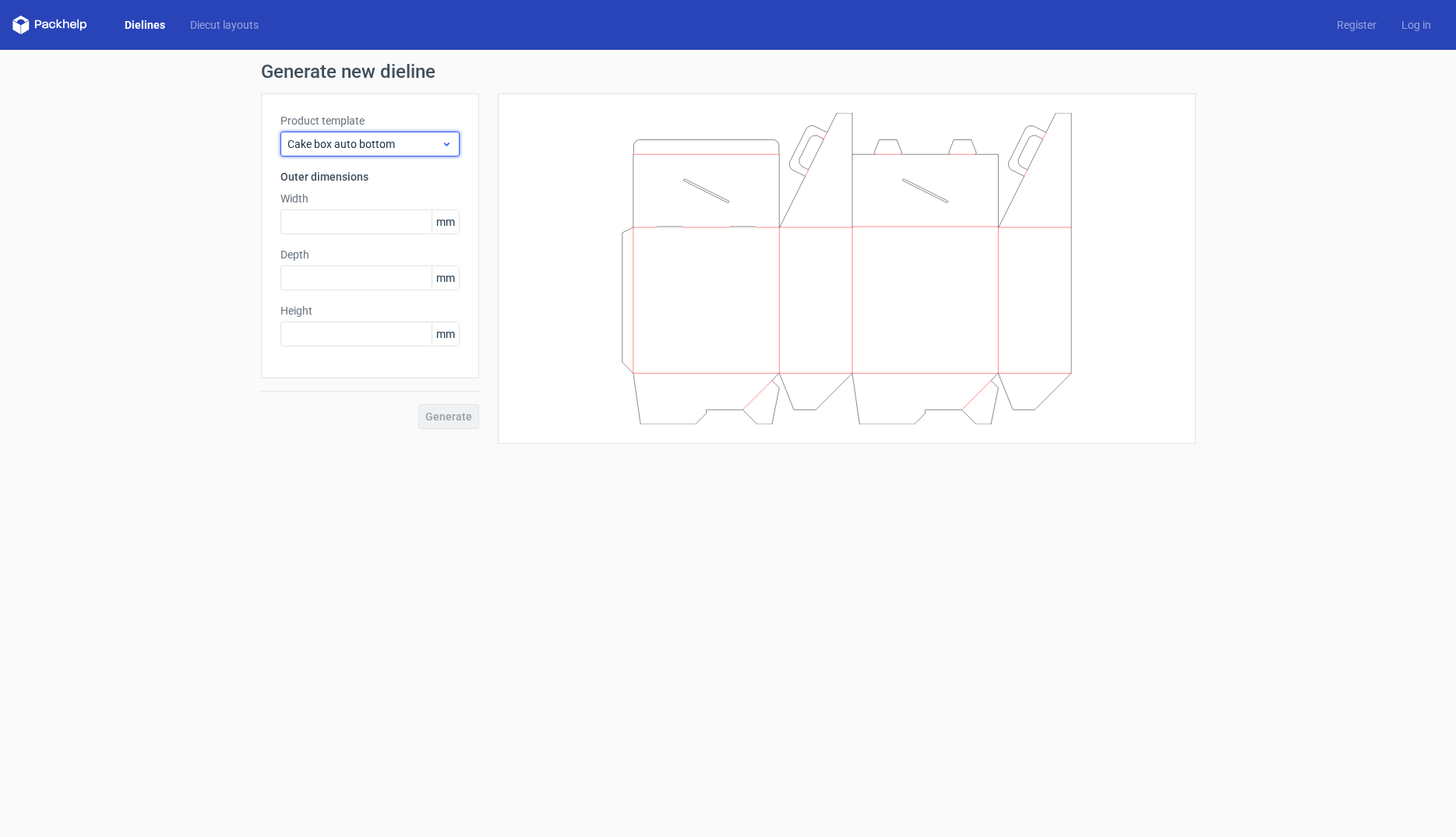
click at [375, 139] on span "Cake box auto bottom" at bounding box center [363, 143] width 153 height 15
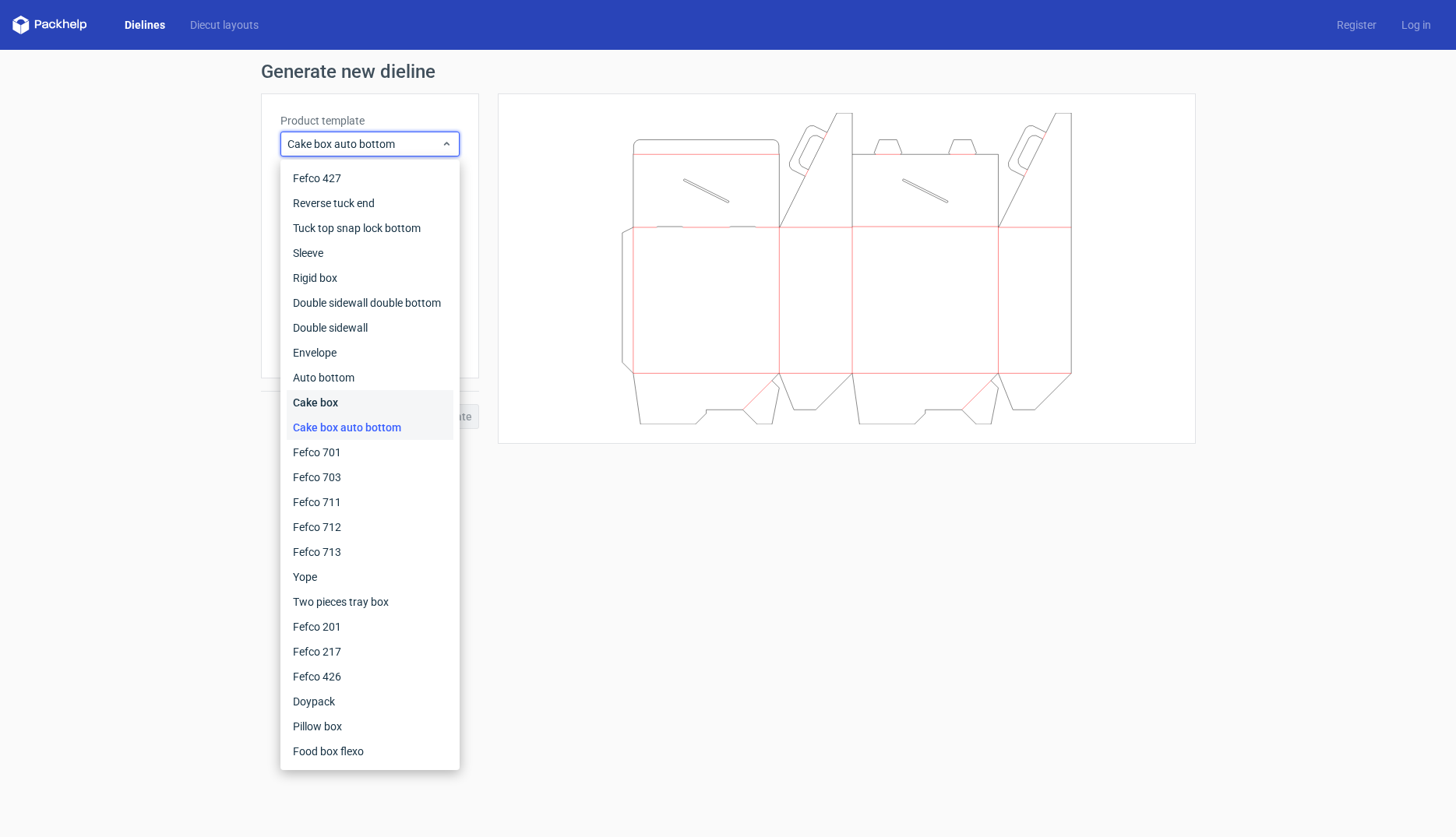
click at [342, 408] on div "Cake box" at bounding box center [370, 403] width 167 height 25
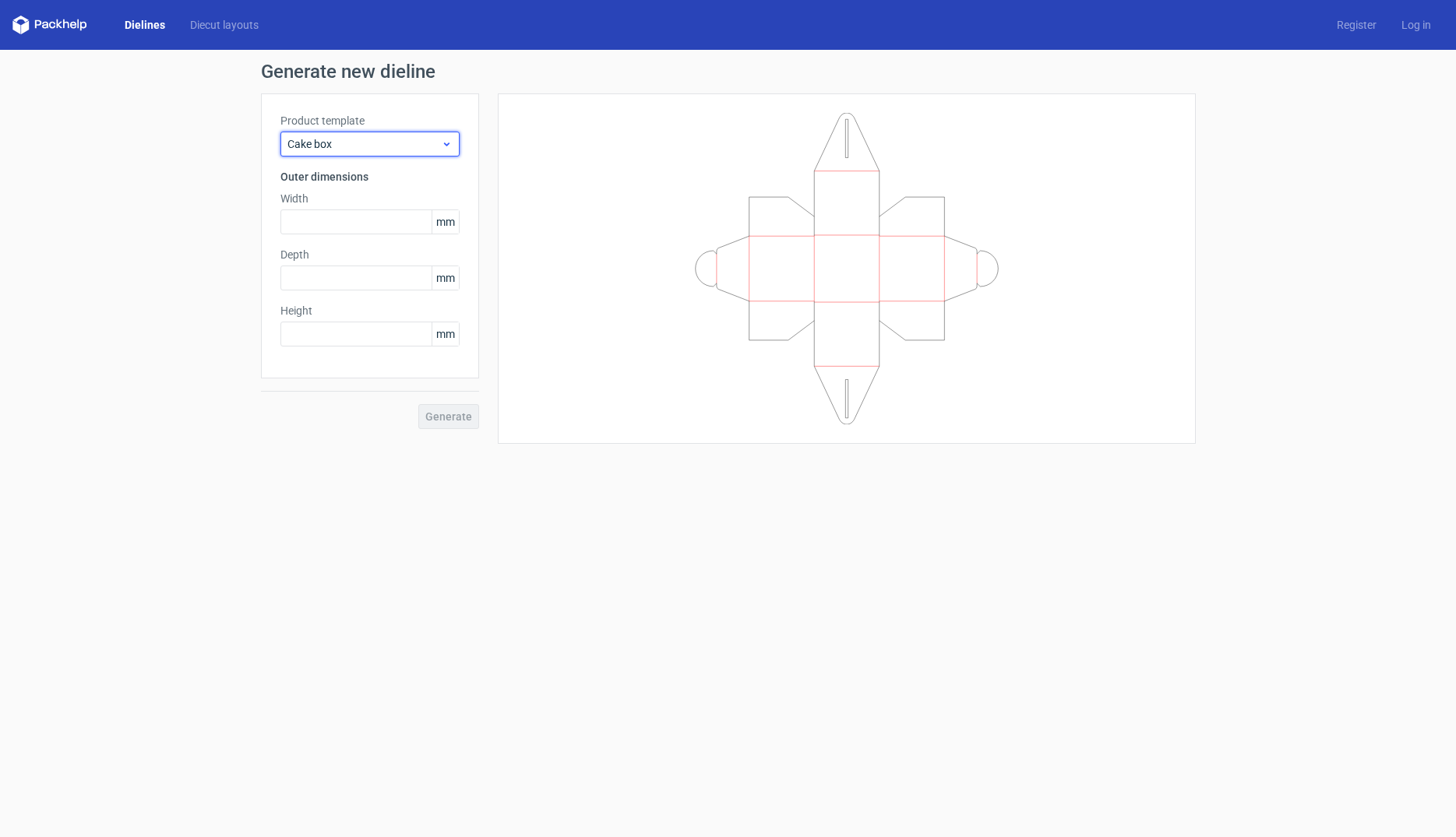
click at [386, 149] on span "Cake box" at bounding box center [363, 143] width 153 height 15
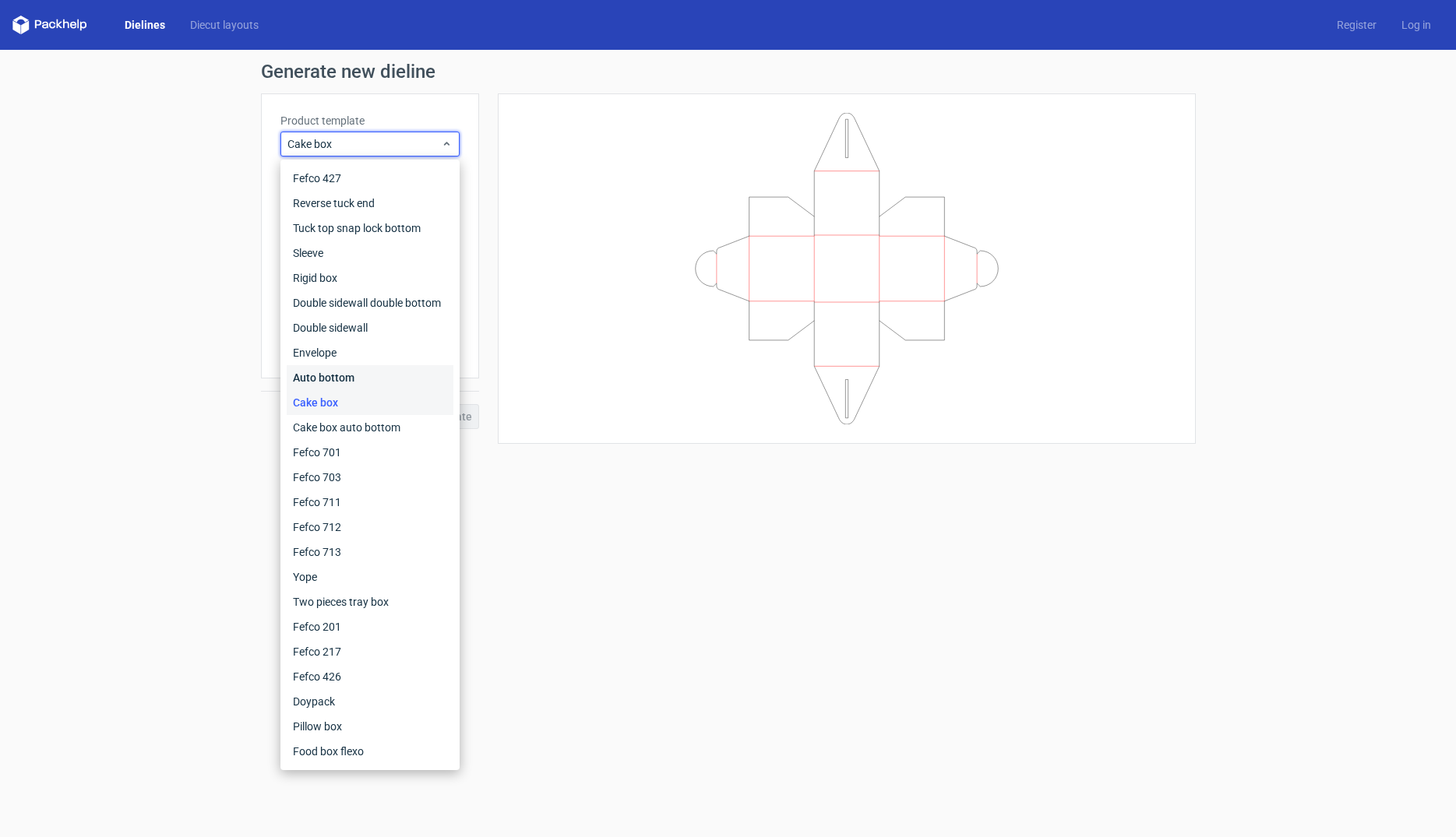
click at [336, 380] on div "Auto bottom" at bounding box center [370, 378] width 167 height 25
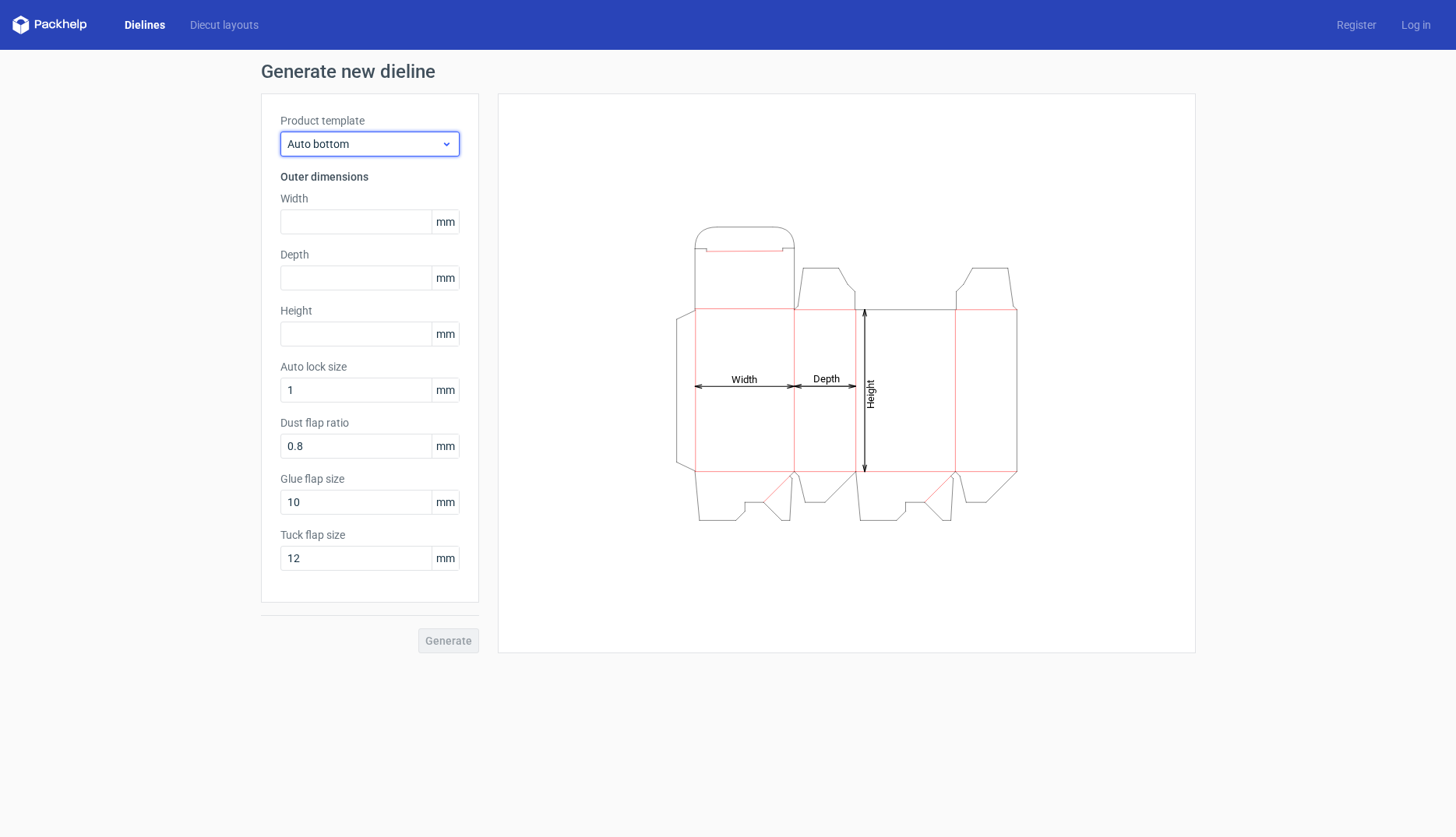
click at [369, 148] on span "Auto bottom" at bounding box center [363, 143] width 153 height 15
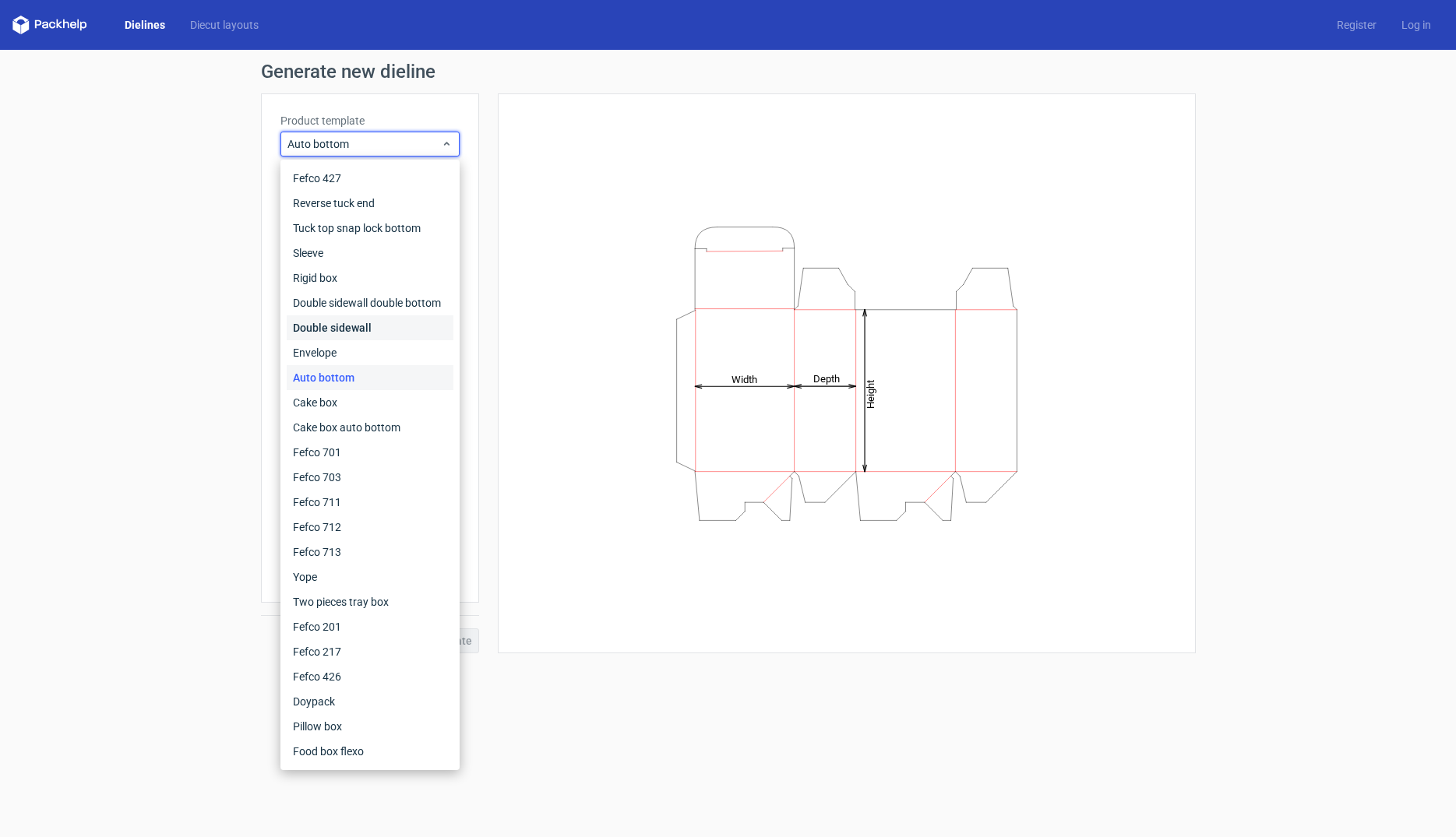
click at [335, 333] on div "Double sidewall" at bounding box center [370, 328] width 167 height 25
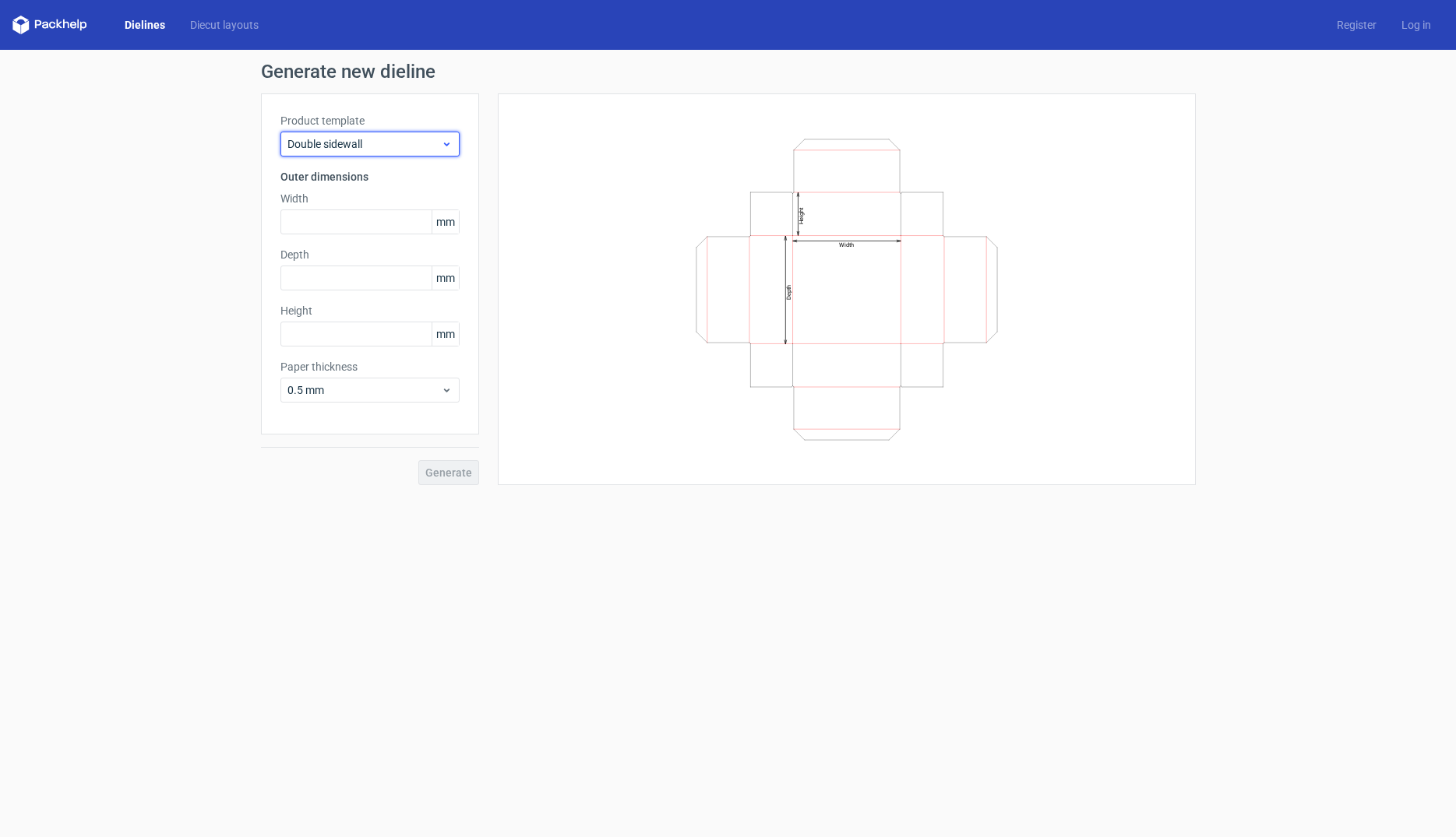
click at [347, 136] on span "Double sidewall" at bounding box center [363, 143] width 153 height 15
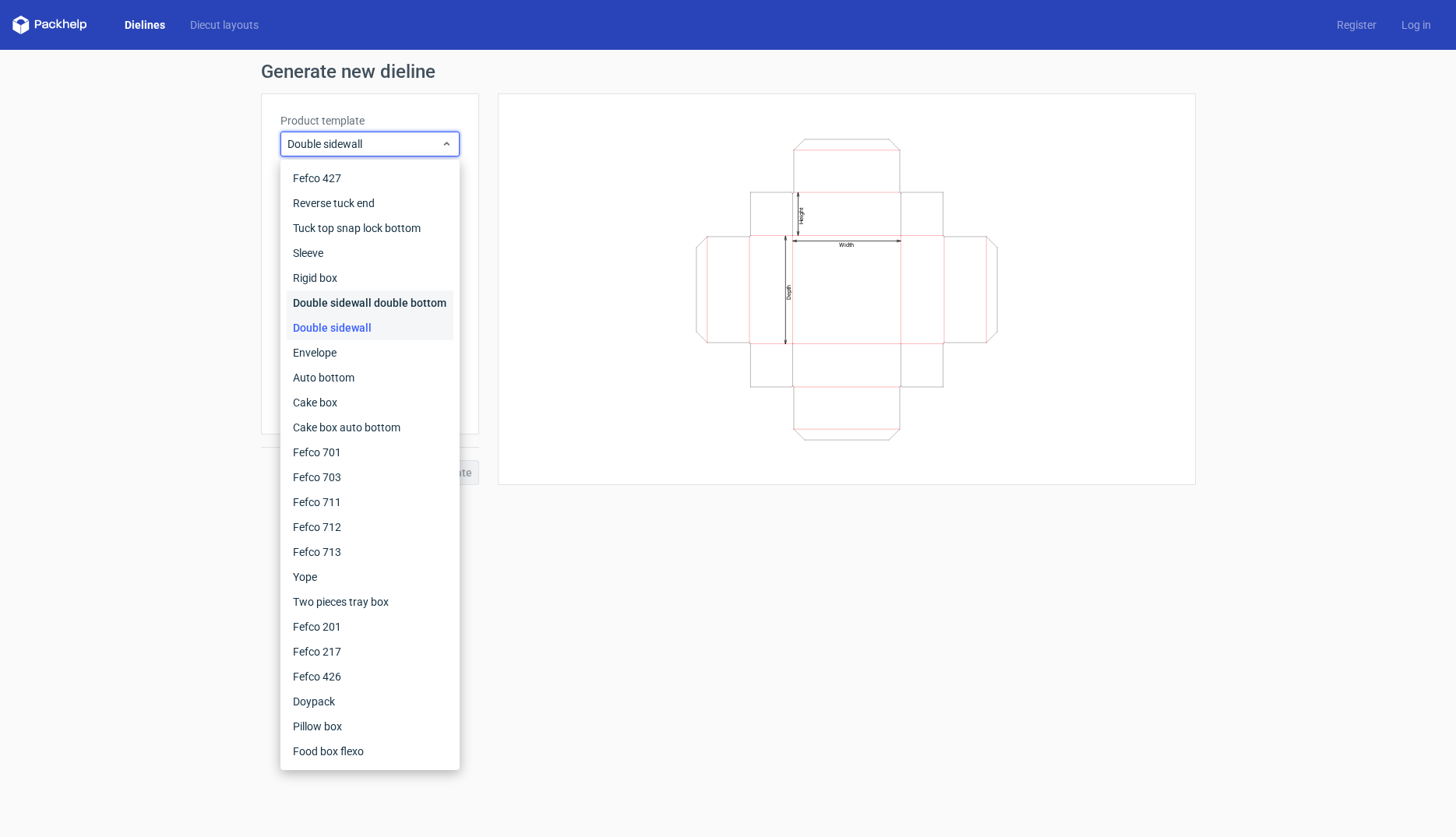
click at [379, 296] on div "Double sidewall double bottom" at bounding box center [370, 303] width 167 height 25
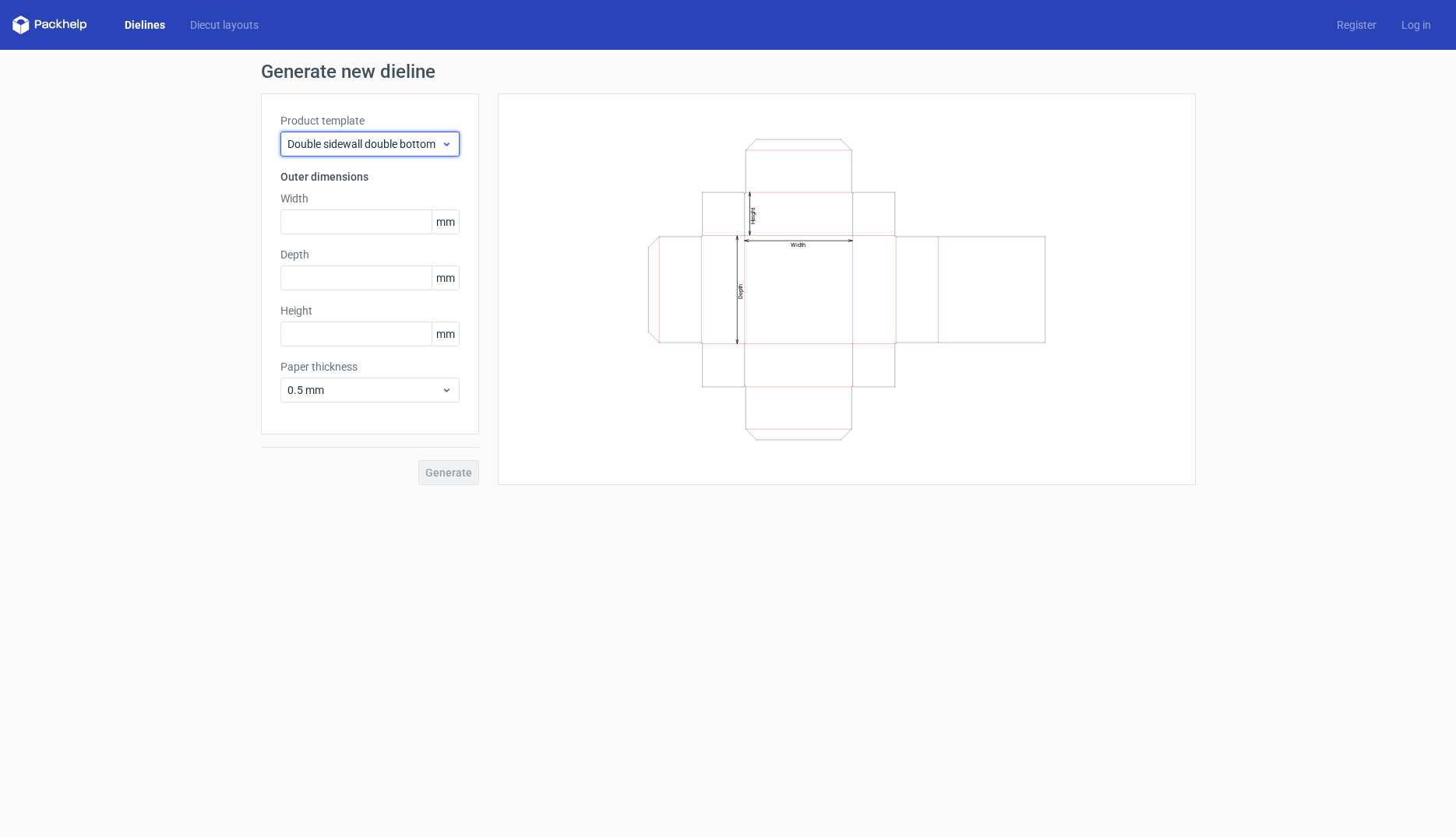
click at [400, 141] on span "Double sidewall double bottom" at bounding box center [363, 143] width 153 height 15
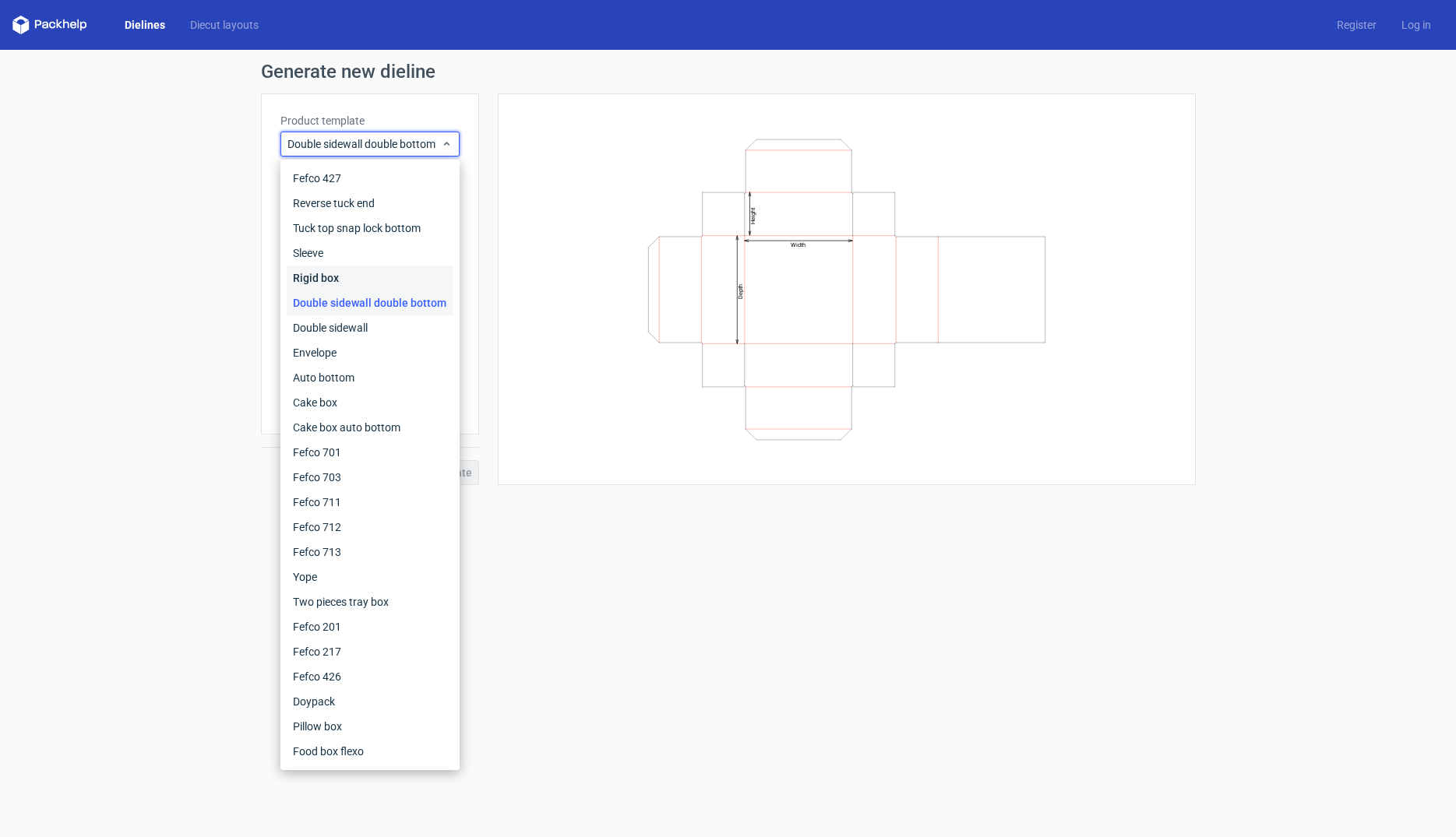
click at [369, 275] on div "Rigid box" at bounding box center [370, 278] width 167 height 25
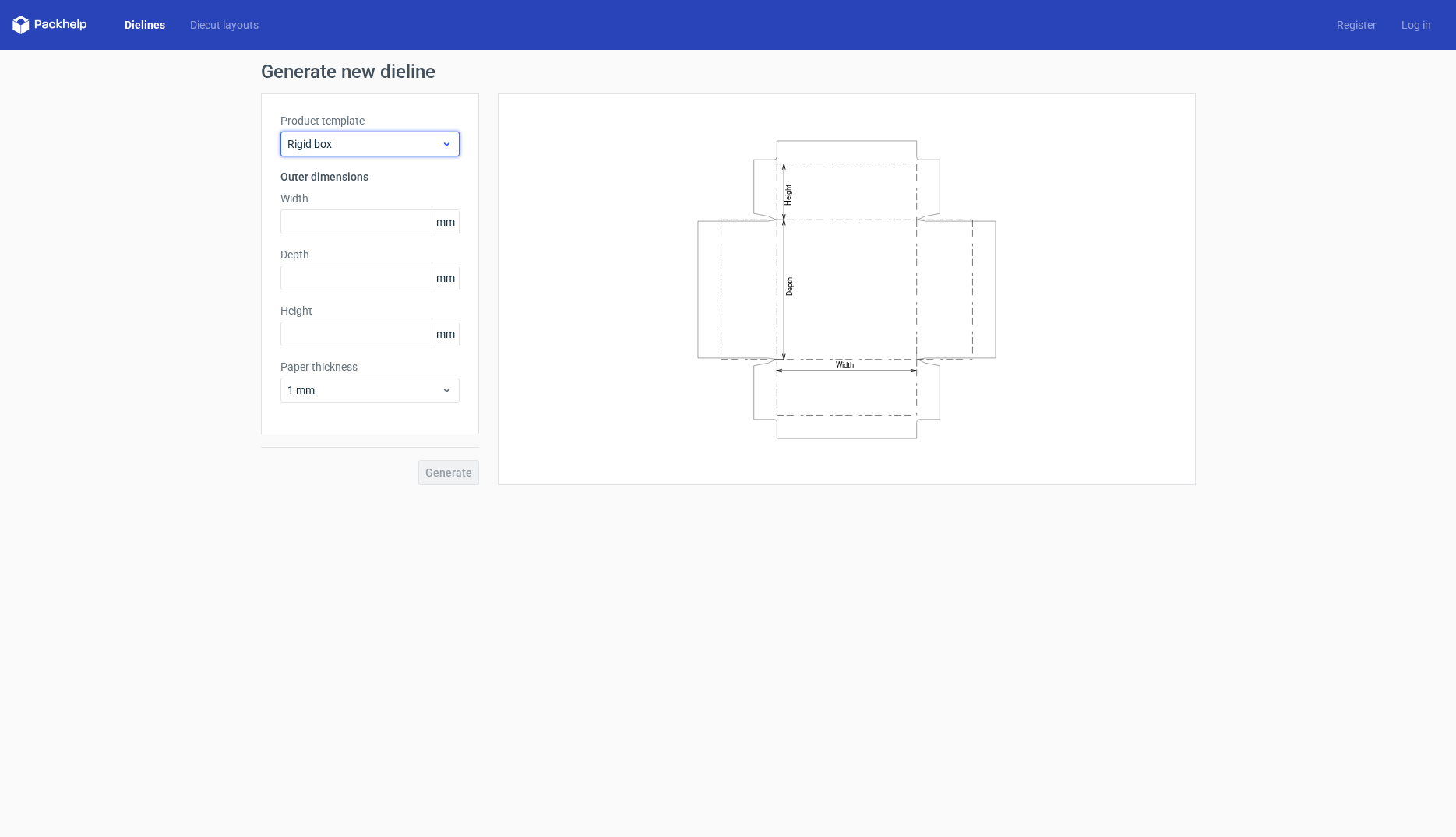
click at [386, 145] on span "Rigid box" at bounding box center [363, 143] width 153 height 15
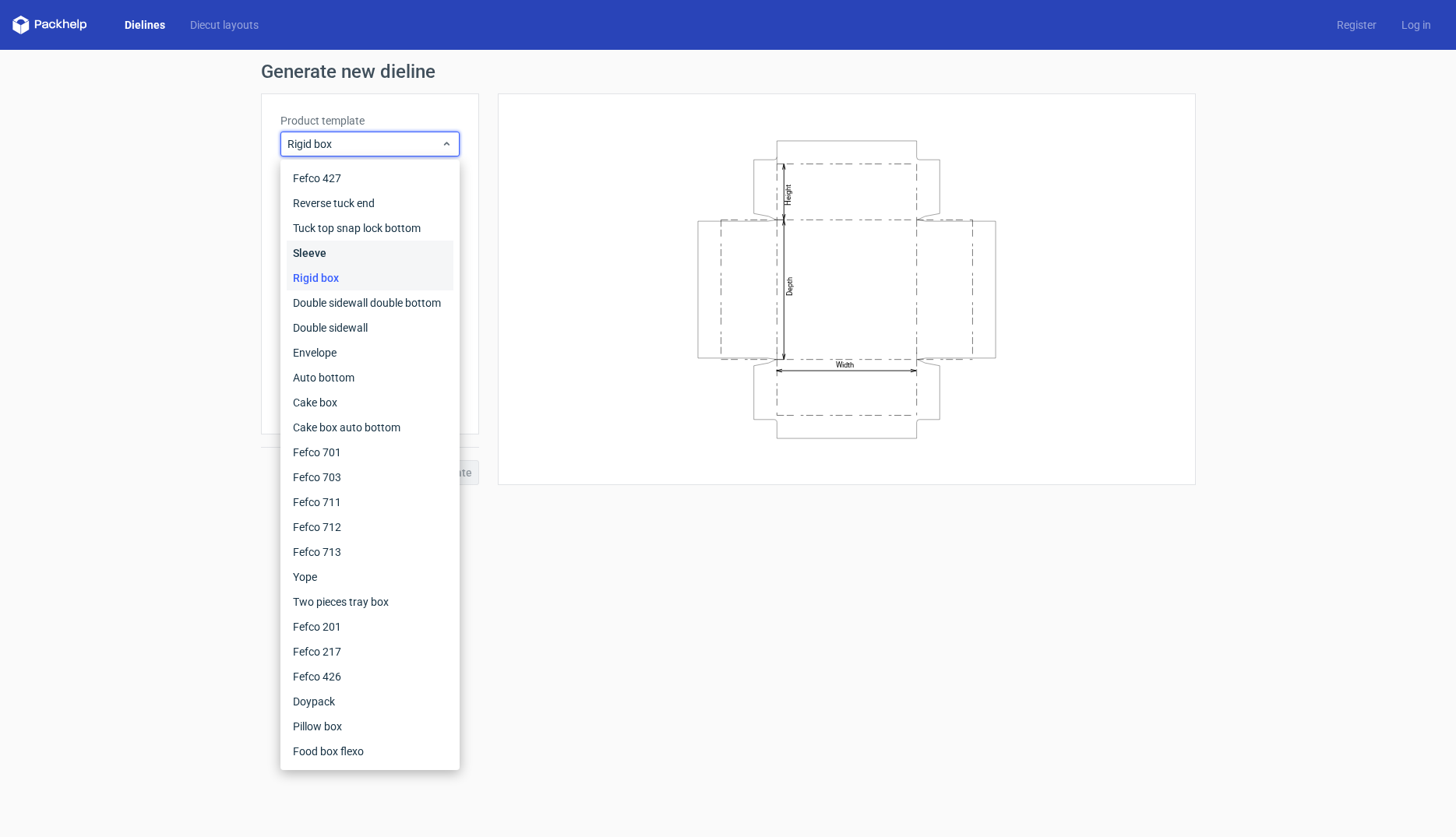
click at [328, 253] on div "Sleeve" at bounding box center [370, 254] width 167 height 25
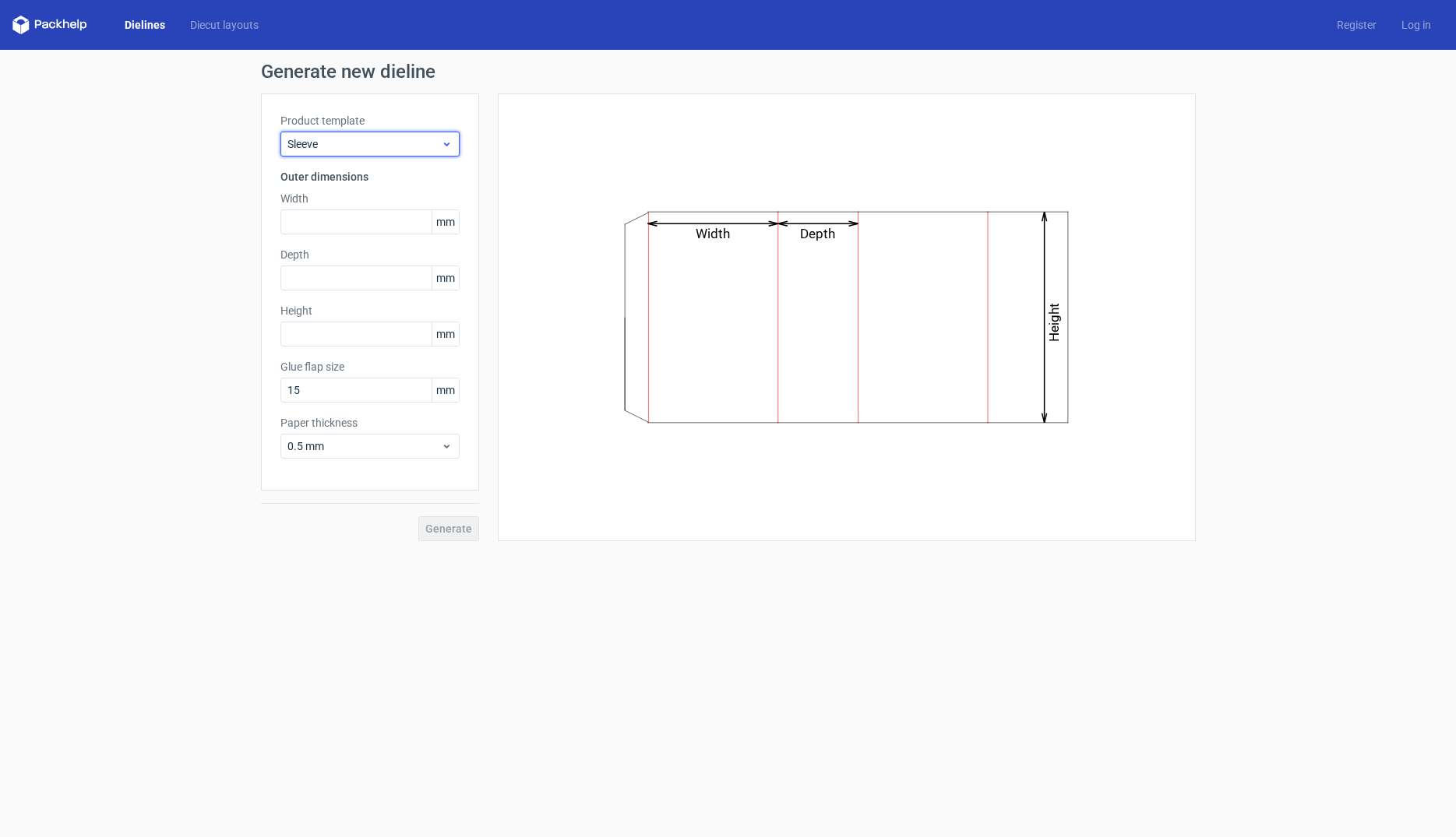
click at [369, 155] on div "Sleeve" at bounding box center [371, 144] width 179 height 25
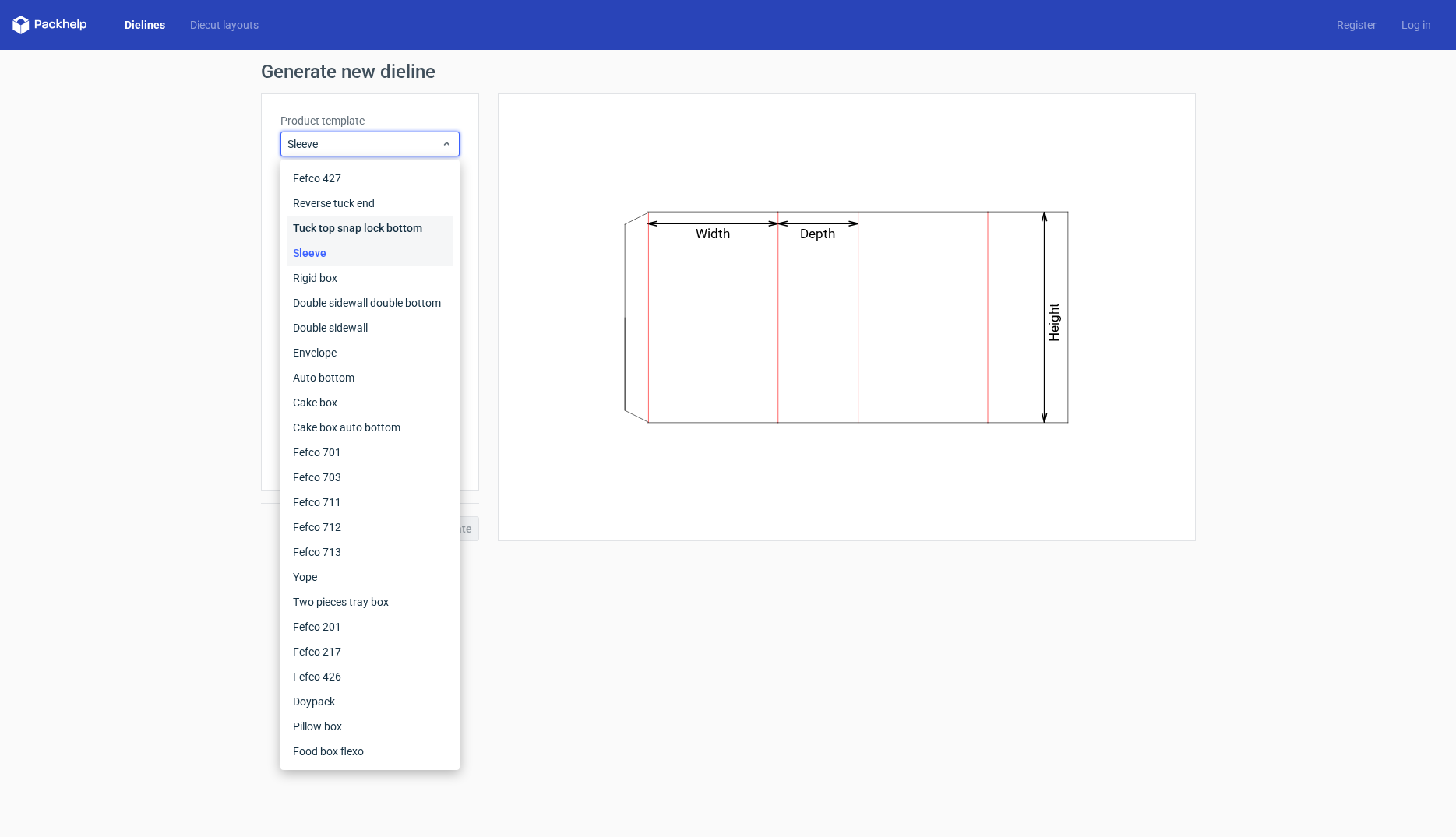
click at [359, 222] on div "Tuck top snap lock bottom" at bounding box center [370, 228] width 167 height 25
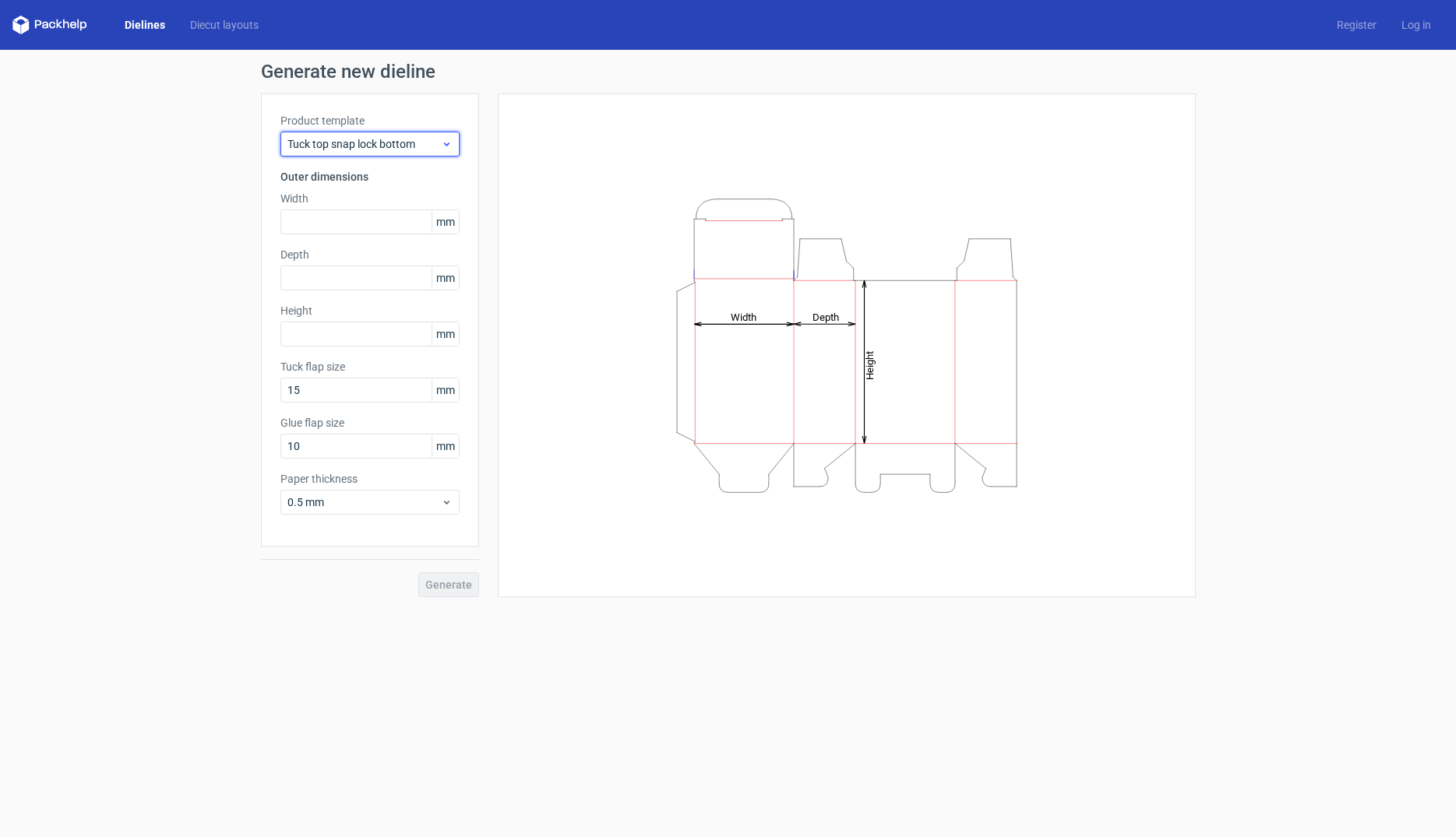
click at [391, 140] on span "Tuck top snap lock bottom" at bounding box center [363, 143] width 153 height 15
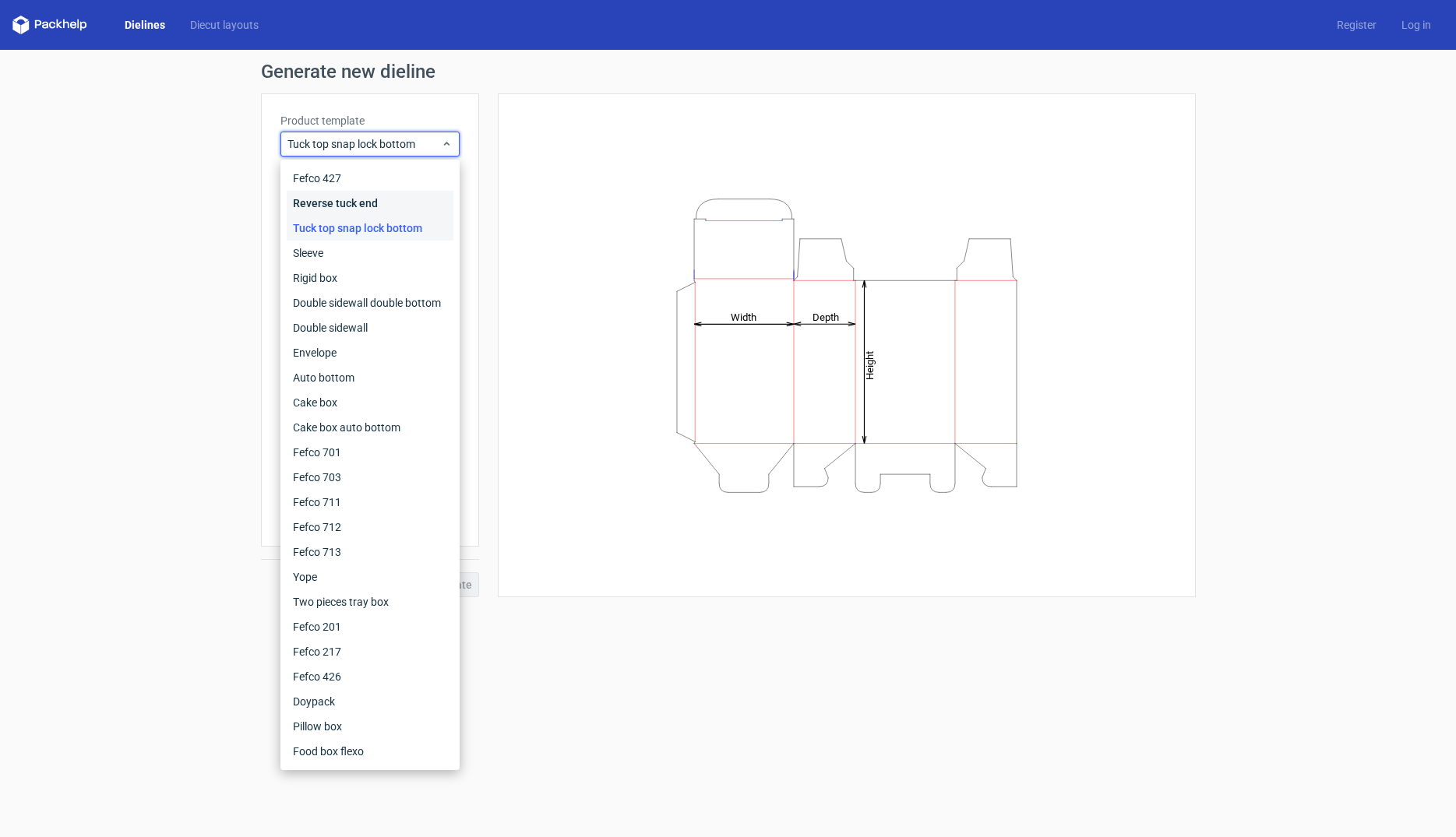
click at [371, 204] on div "Reverse tuck end" at bounding box center [370, 204] width 167 height 25
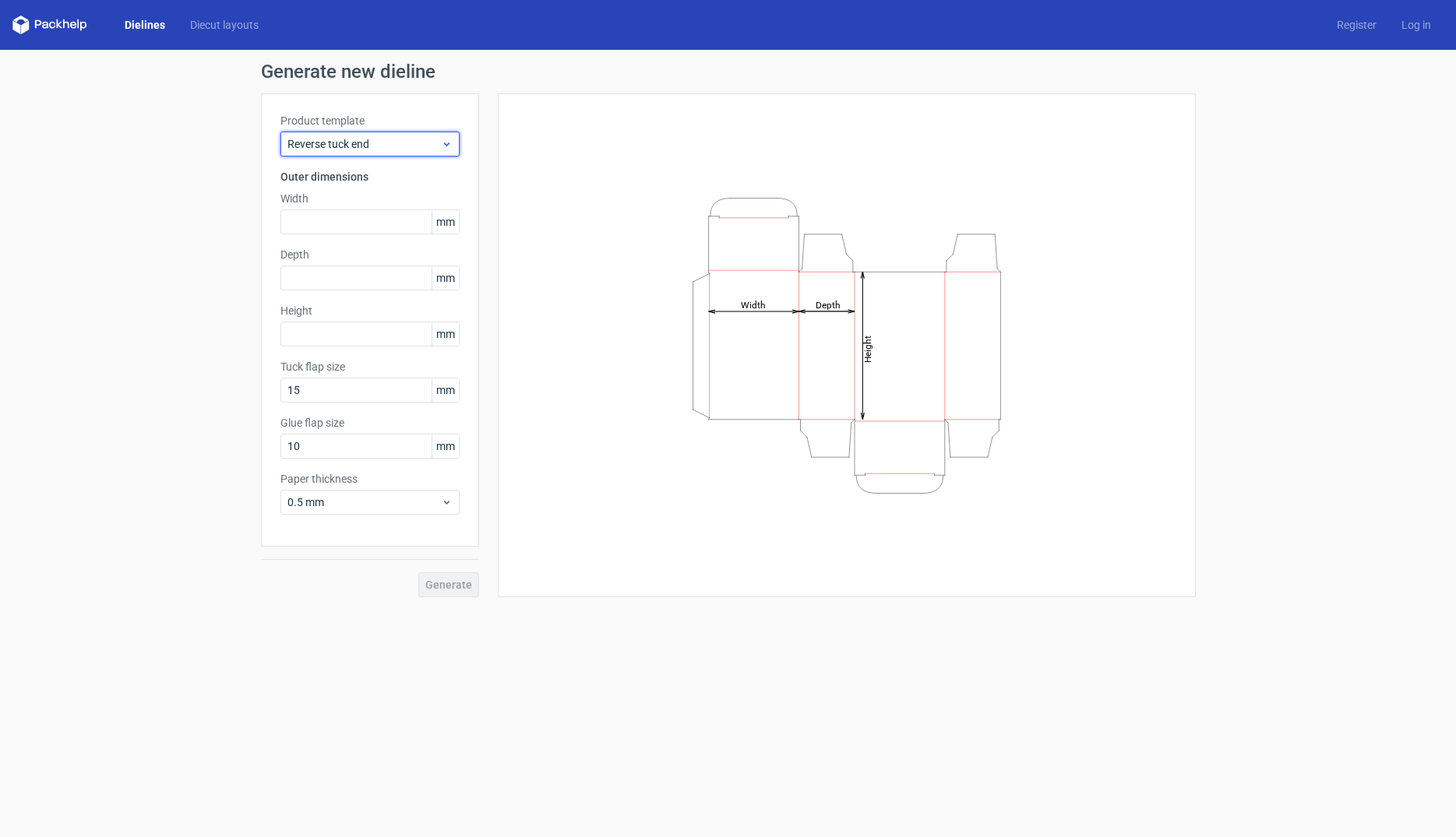
click at [390, 150] on span "Reverse tuck end" at bounding box center [363, 143] width 153 height 15
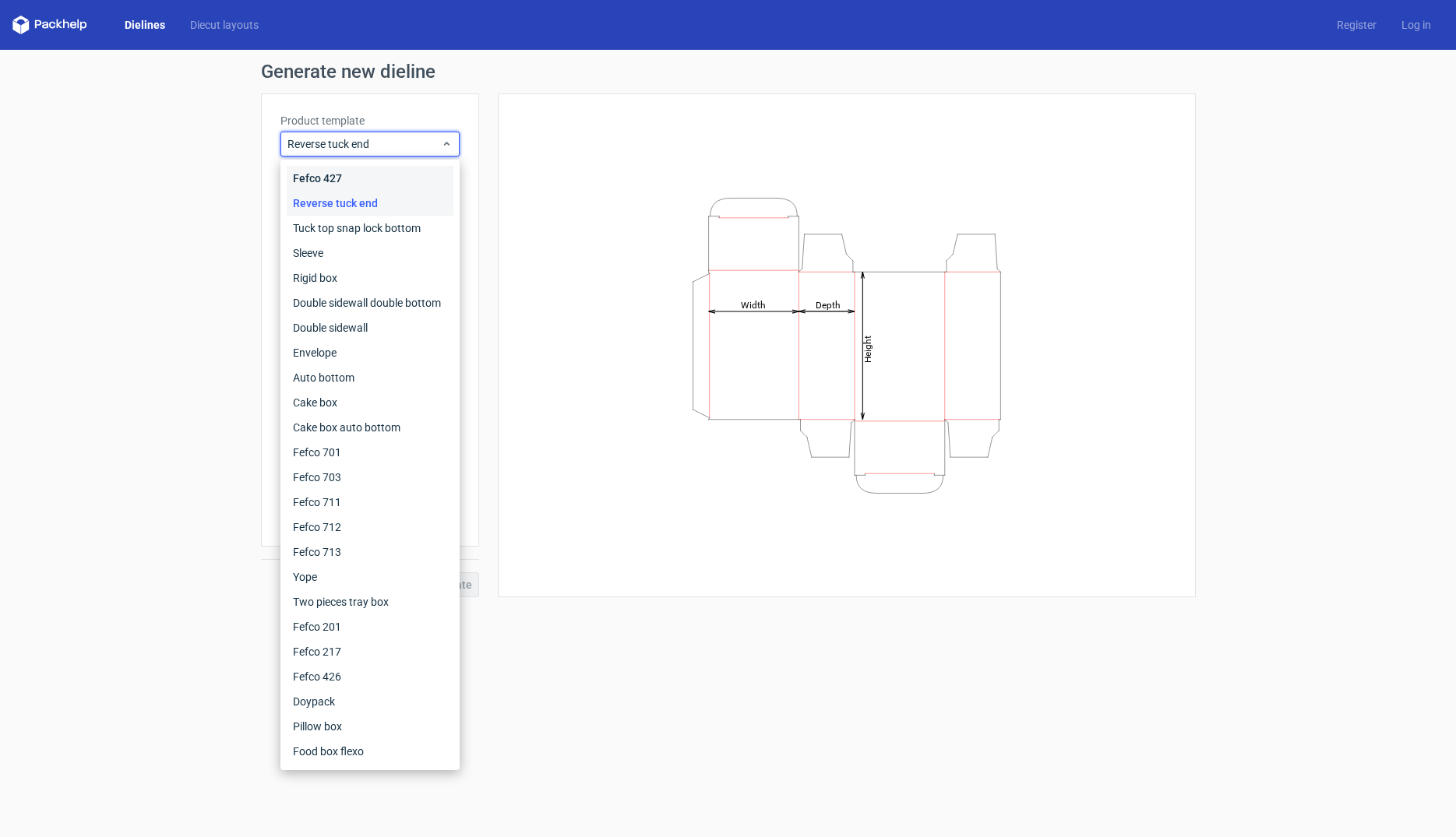
click at [388, 178] on div "Fefco 427" at bounding box center [370, 178] width 167 height 25
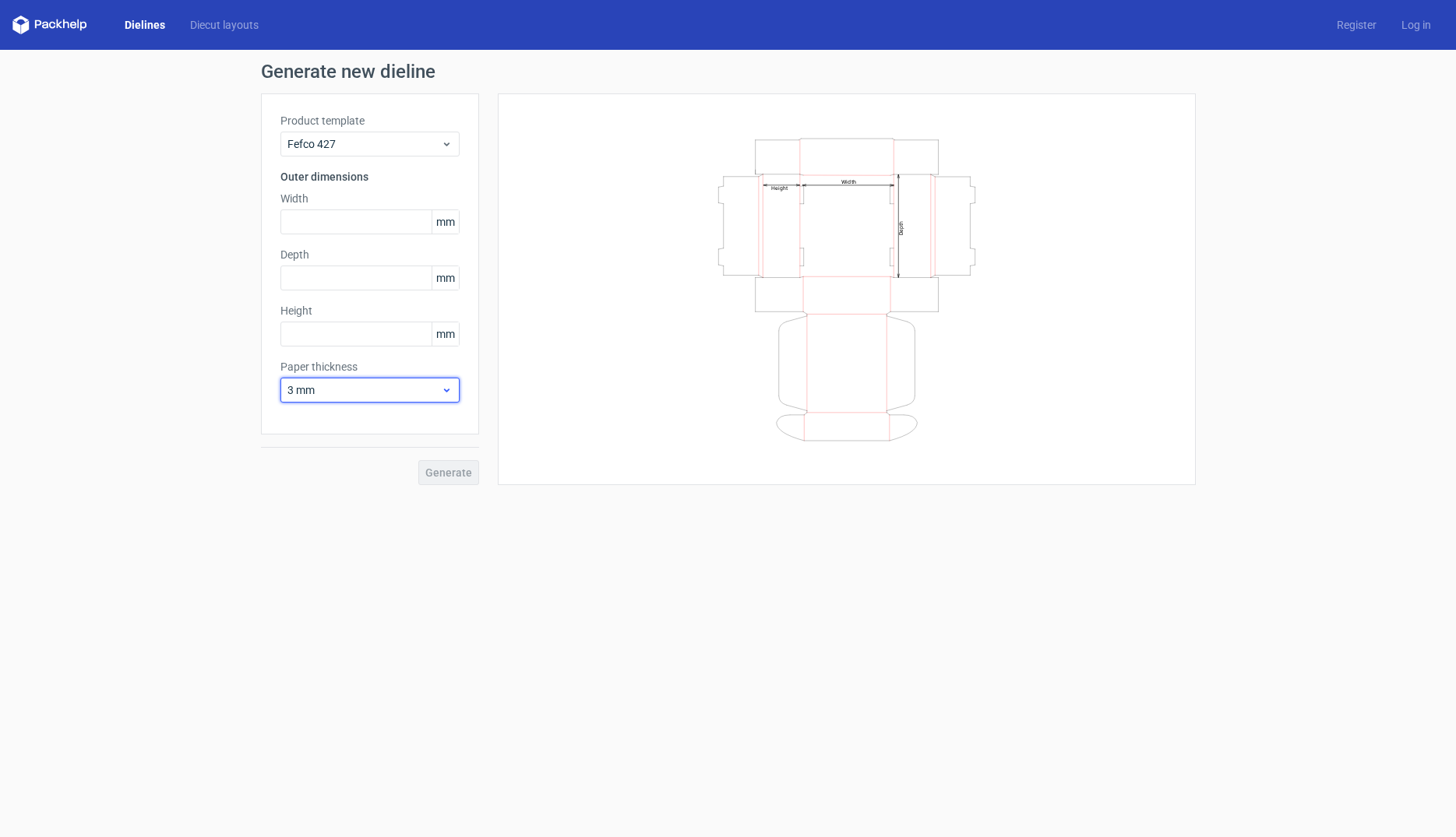
click at [357, 395] on span "3 mm" at bounding box center [363, 390] width 153 height 15
click at [373, 224] on input "text" at bounding box center [371, 222] width 179 height 25
type input "356"
type input "254"
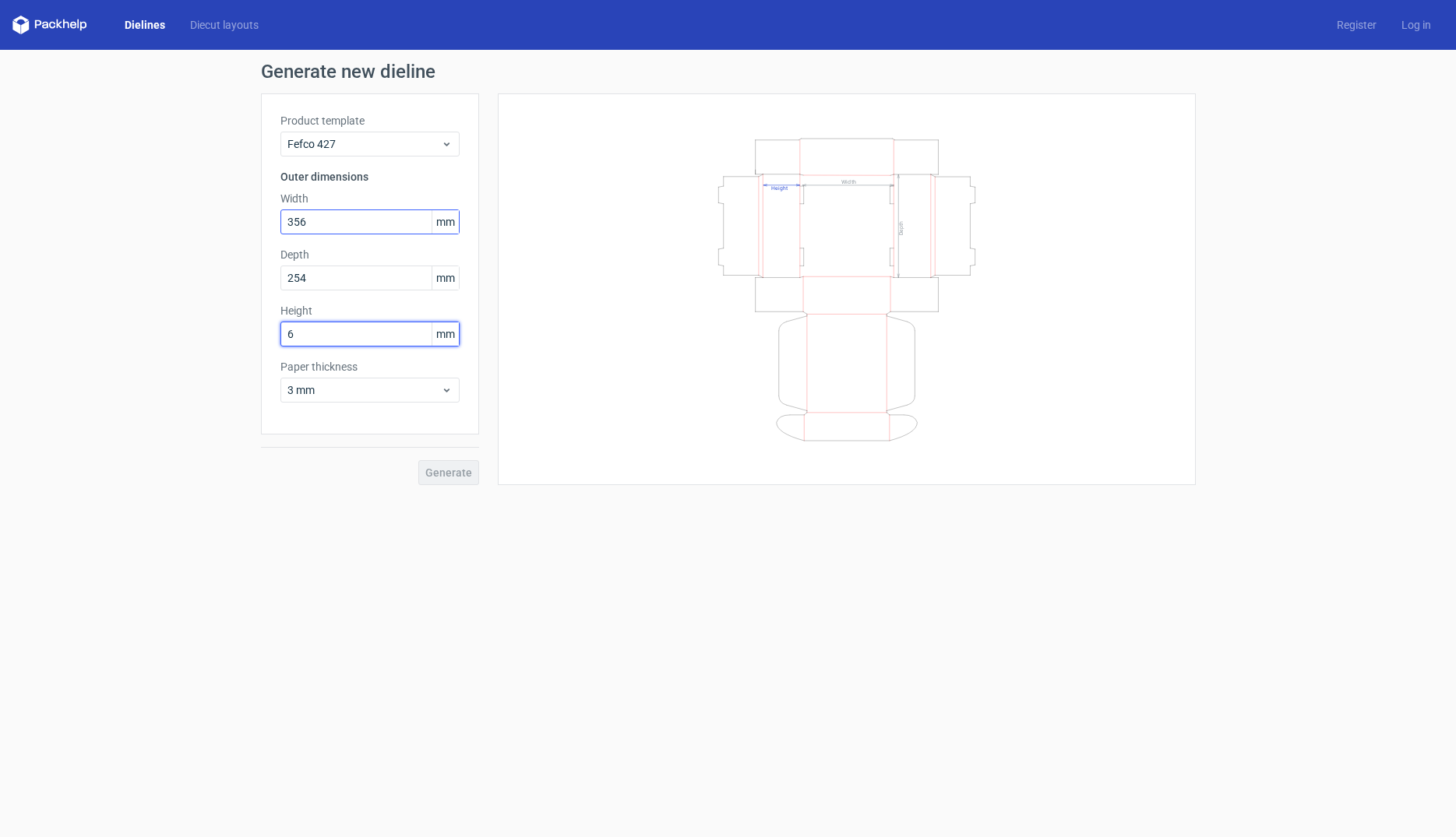
type input "63"
click at [385, 398] on div "3 mm" at bounding box center [371, 390] width 179 height 25
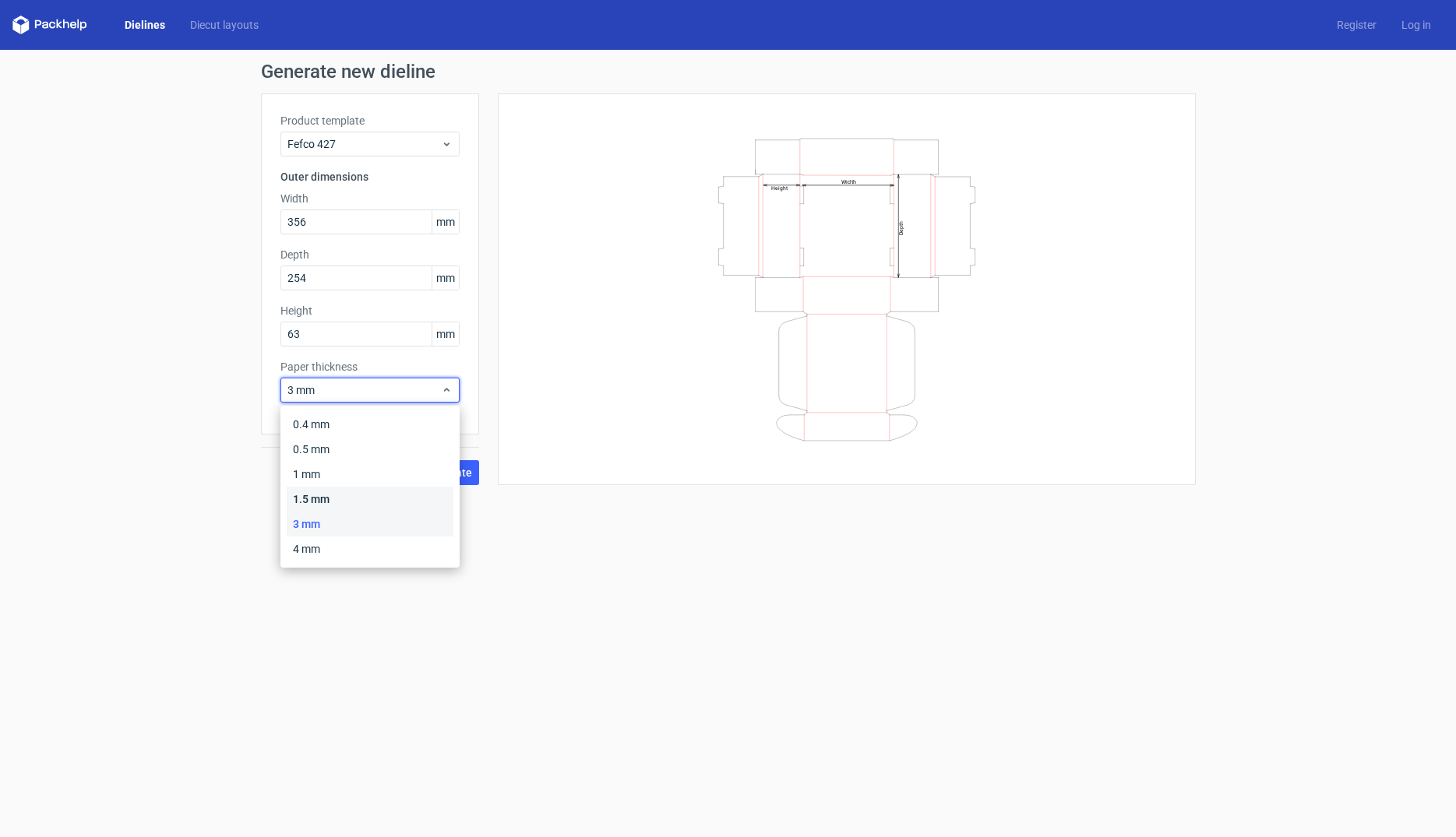
click at [352, 492] on div "1.5 mm" at bounding box center [370, 499] width 167 height 25
click at [448, 395] on icon at bounding box center [447, 390] width 12 height 13
click at [364, 379] on div "1.5 mm" at bounding box center [371, 390] width 179 height 25
click at [338, 499] on div "1.5 mm" at bounding box center [370, 499] width 167 height 25
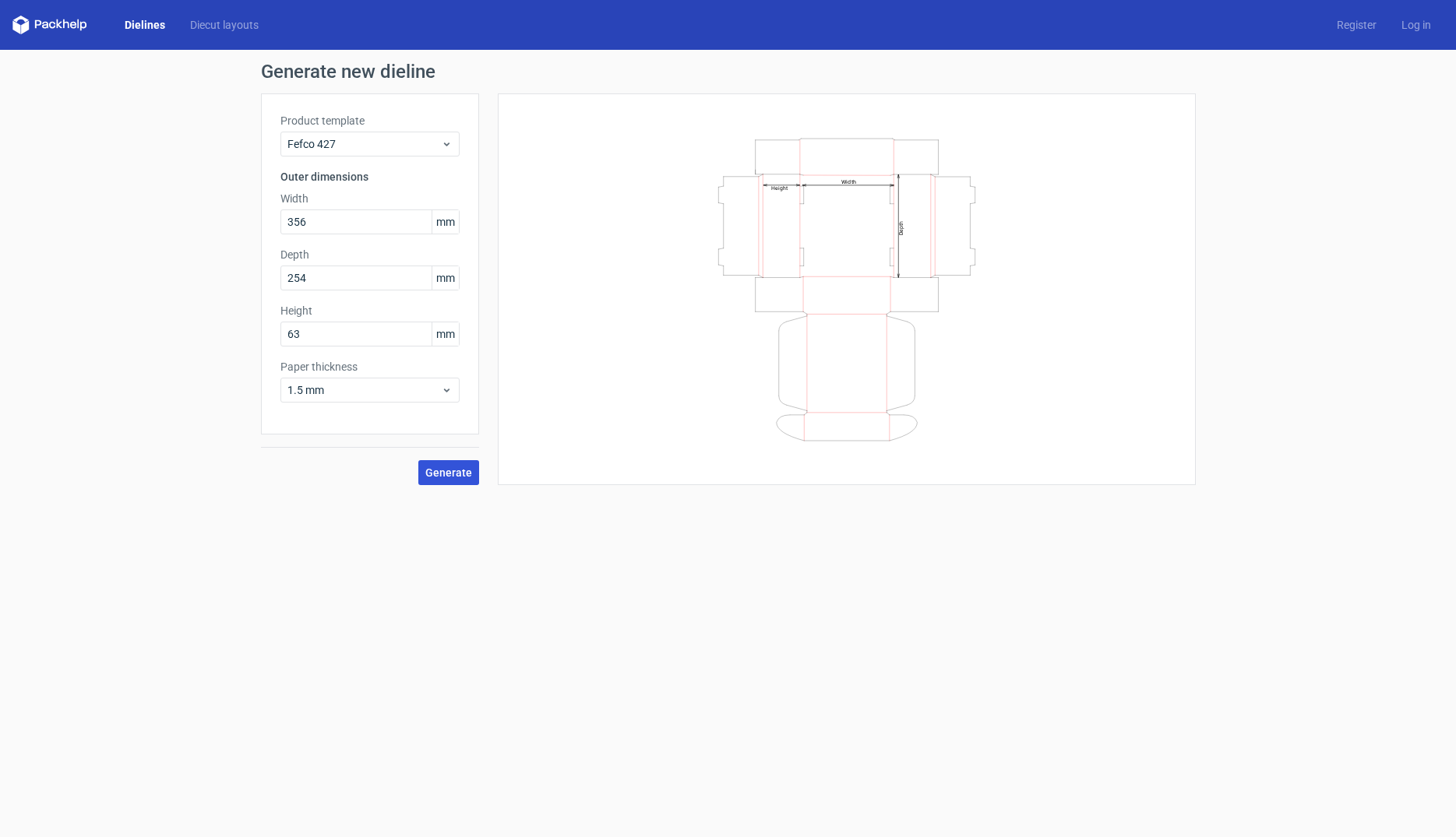
click at [453, 476] on span "Generate" at bounding box center [448, 473] width 47 height 11
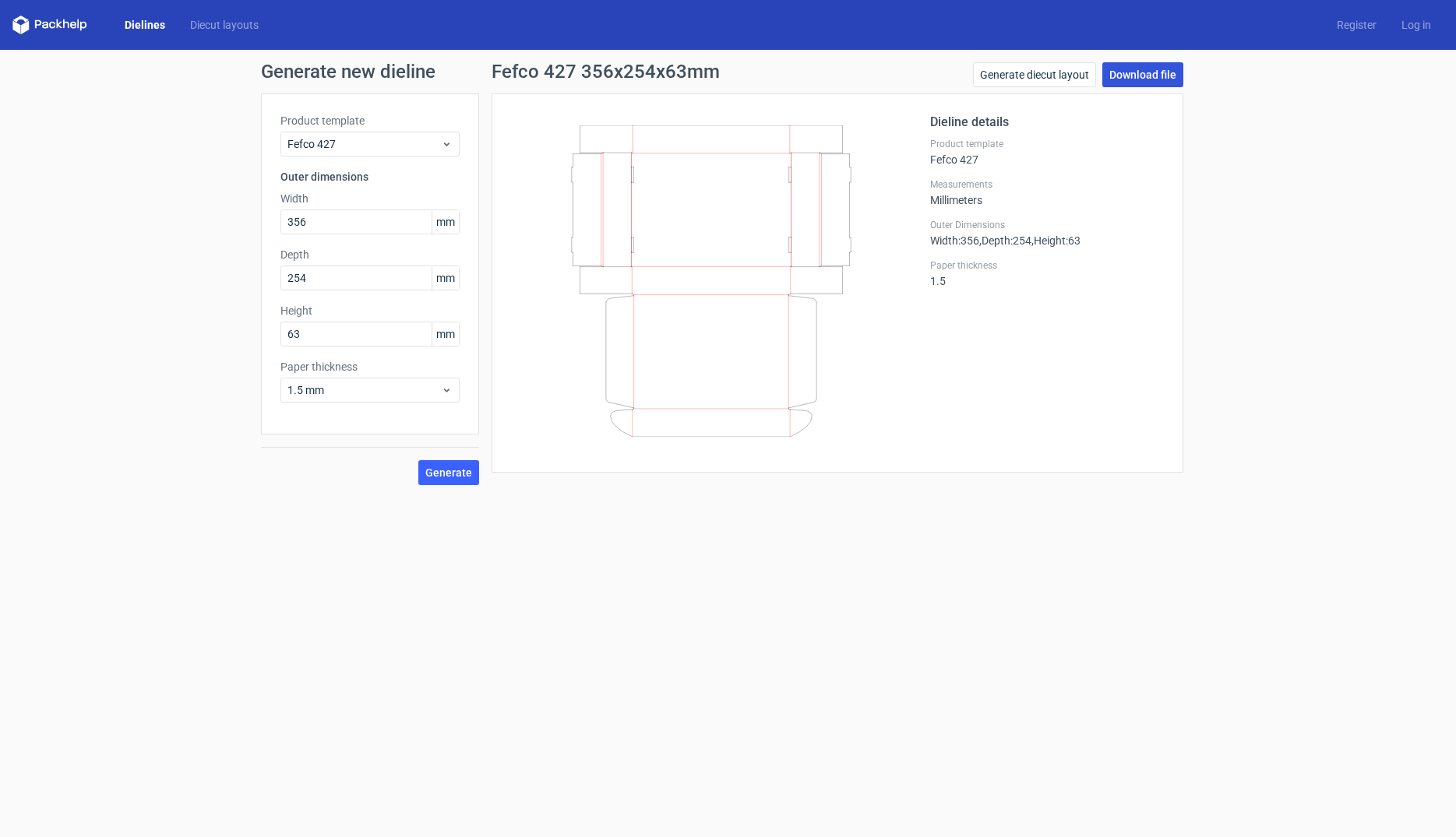
click at [1158, 70] on link "Download file" at bounding box center [1143, 75] width 81 height 25
drag, startPoint x: 351, startPoint y: 231, endPoint x: 114, endPoint y: 218, distance: 237.4
click at [281, 218] on input "356" at bounding box center [371, 222] width 179 height 25
type input "254"
type input "356"
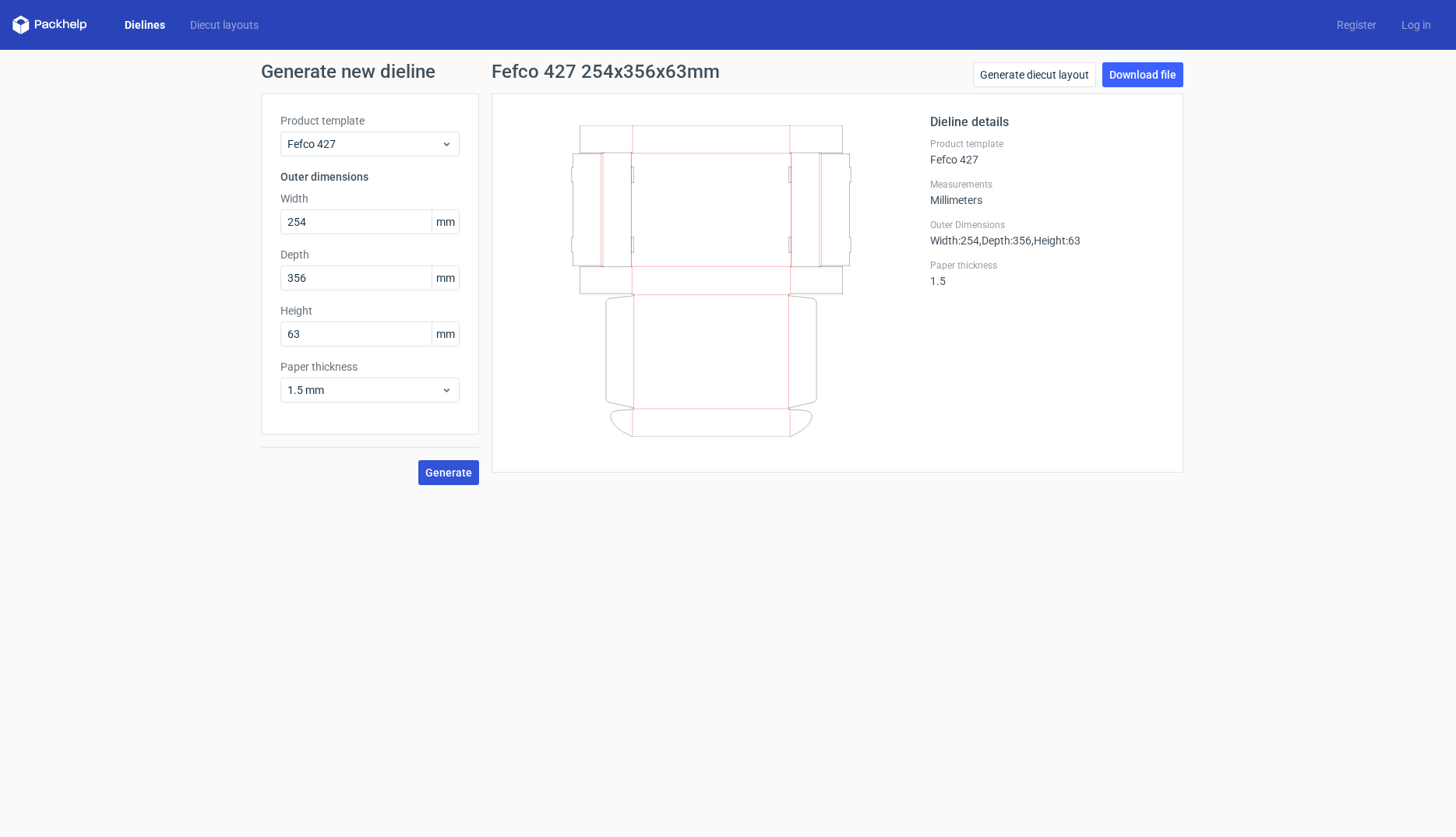
click at [465, 475] on span "Generate" at bounding box center [448, 473] width 47 height 11
click at [1124, 75] on link "Download file" at bounding box center [1143, 75] width 81 height 25
click at [337, 339] on input "63" at bounding box center [371, 334] width 179 height 25
drag, startPoint x: 336, startPoint y: 336, endPoint x: 181, endPoint y: 328, distance: 155.2
click at [281, 328] on input "63" at bounding box center [371, 334] width 179 height 25
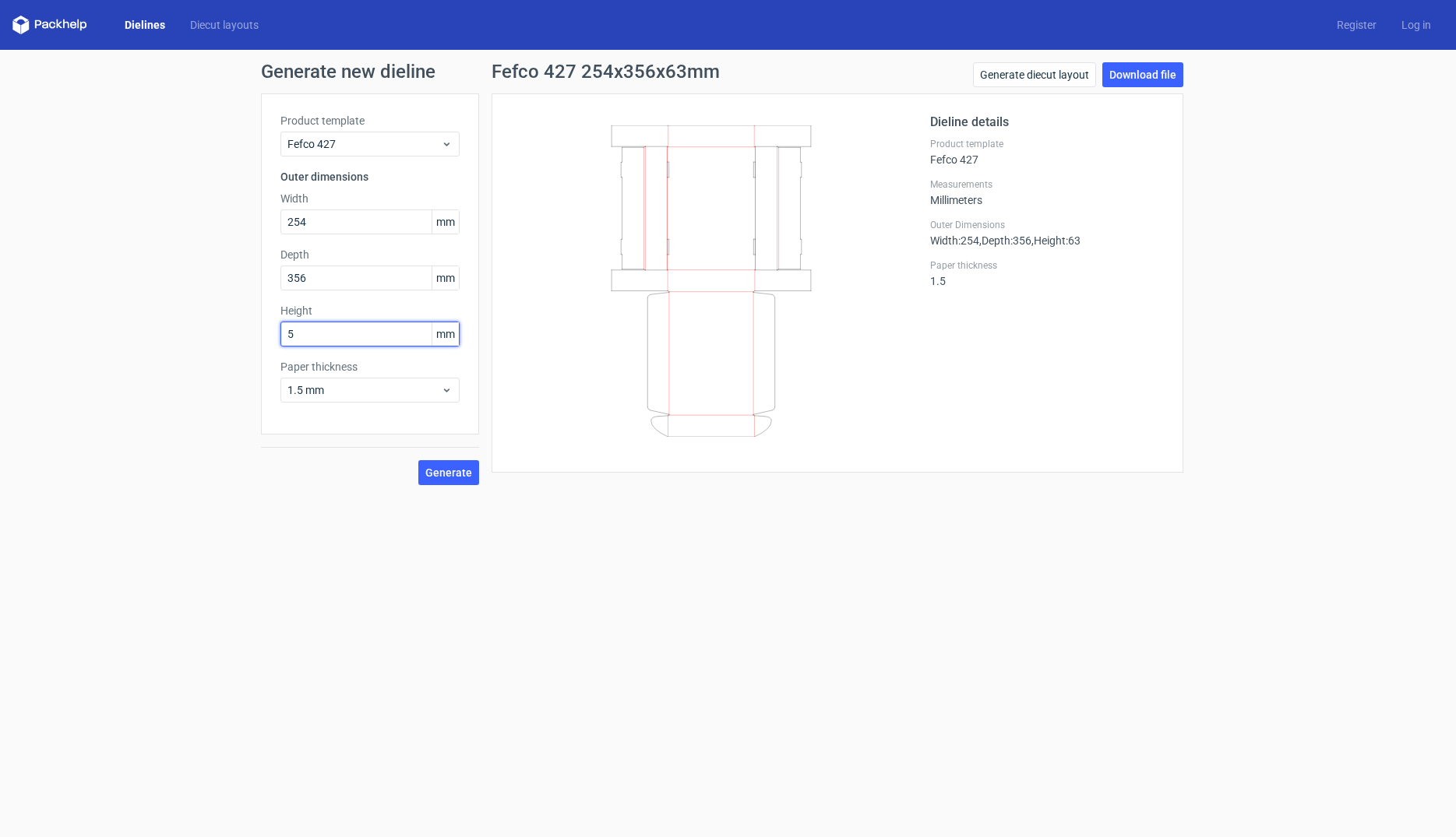
type input "50"
click at [457, 469] on span "Generate" at bounding box center [448, 473] width 47 height 11
click at [1119, 82] on link "Download file" at bounding box center [1143, 75] width 81 height 25
